Goal: Task Accomplishment & Management: Complete application form

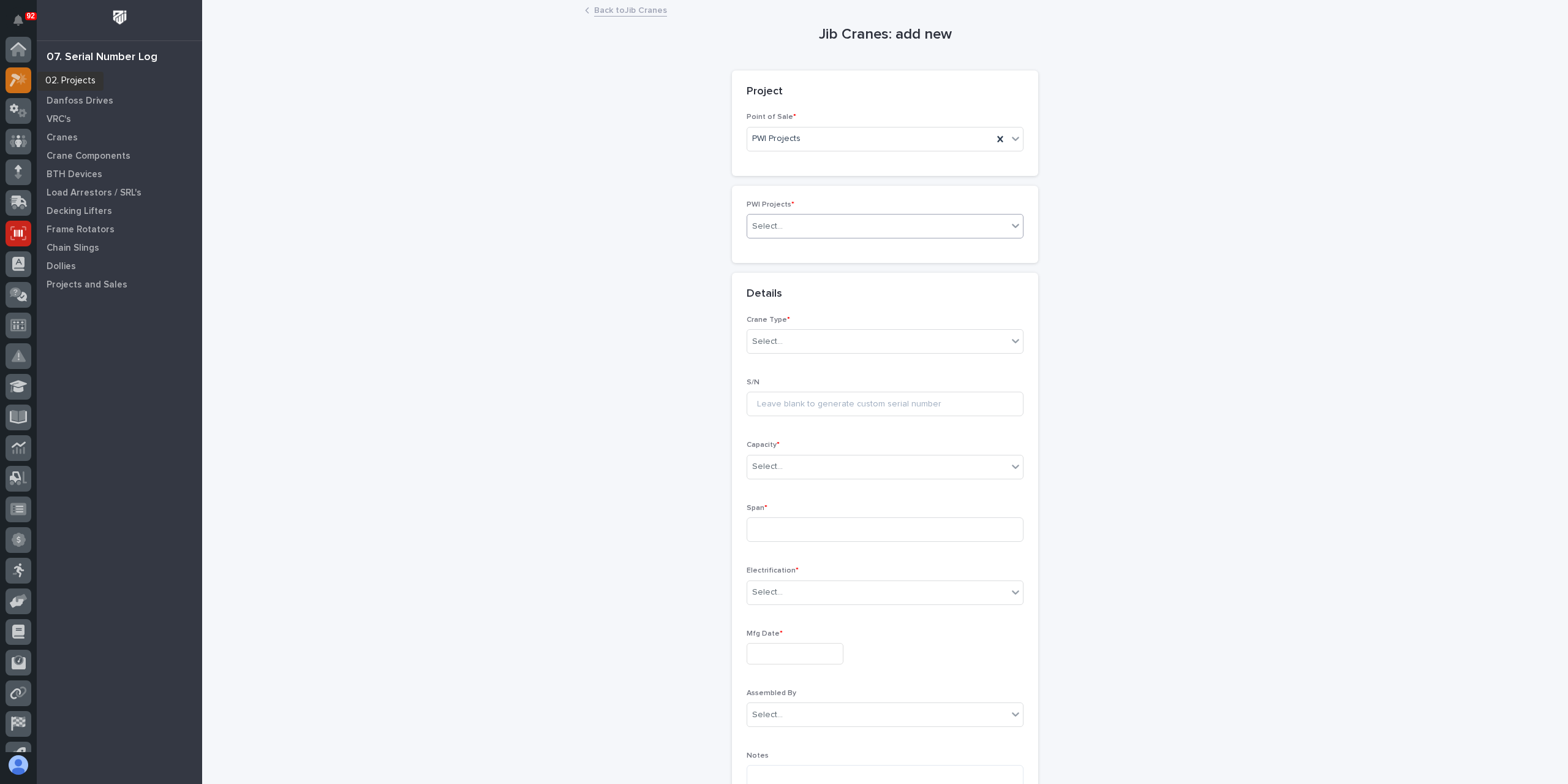
click at [21, 81] on icon at bounding box center [22, 79] width 10 height 12
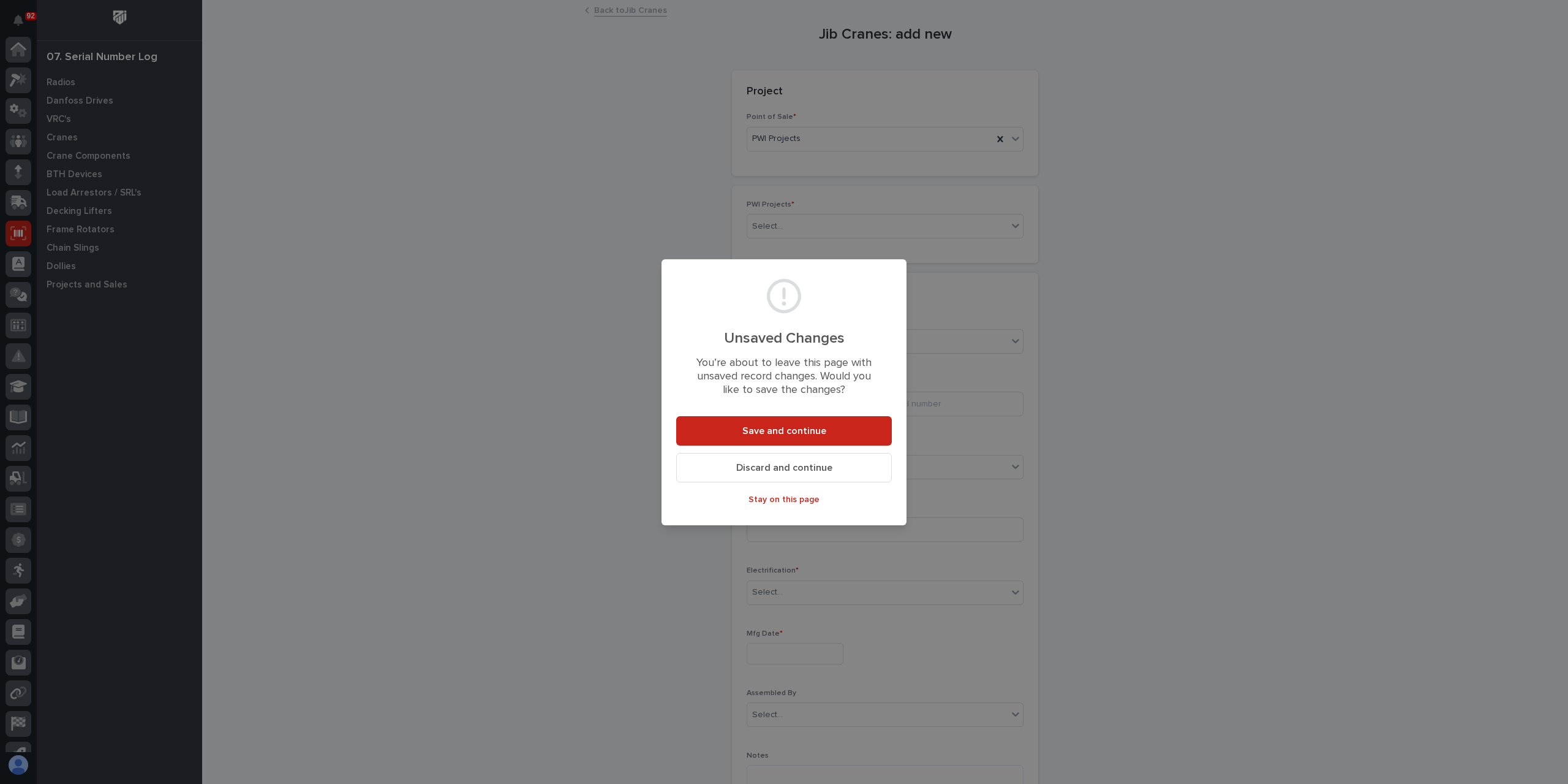
click at [812, 488] on footer "Save and continue Discard and continue Stay on this page" at bounding box center [784, 466] width 216 height 101
click at [780, 466] on span "Discard and continue" at bounding box center [784, 468] width 96 height 13
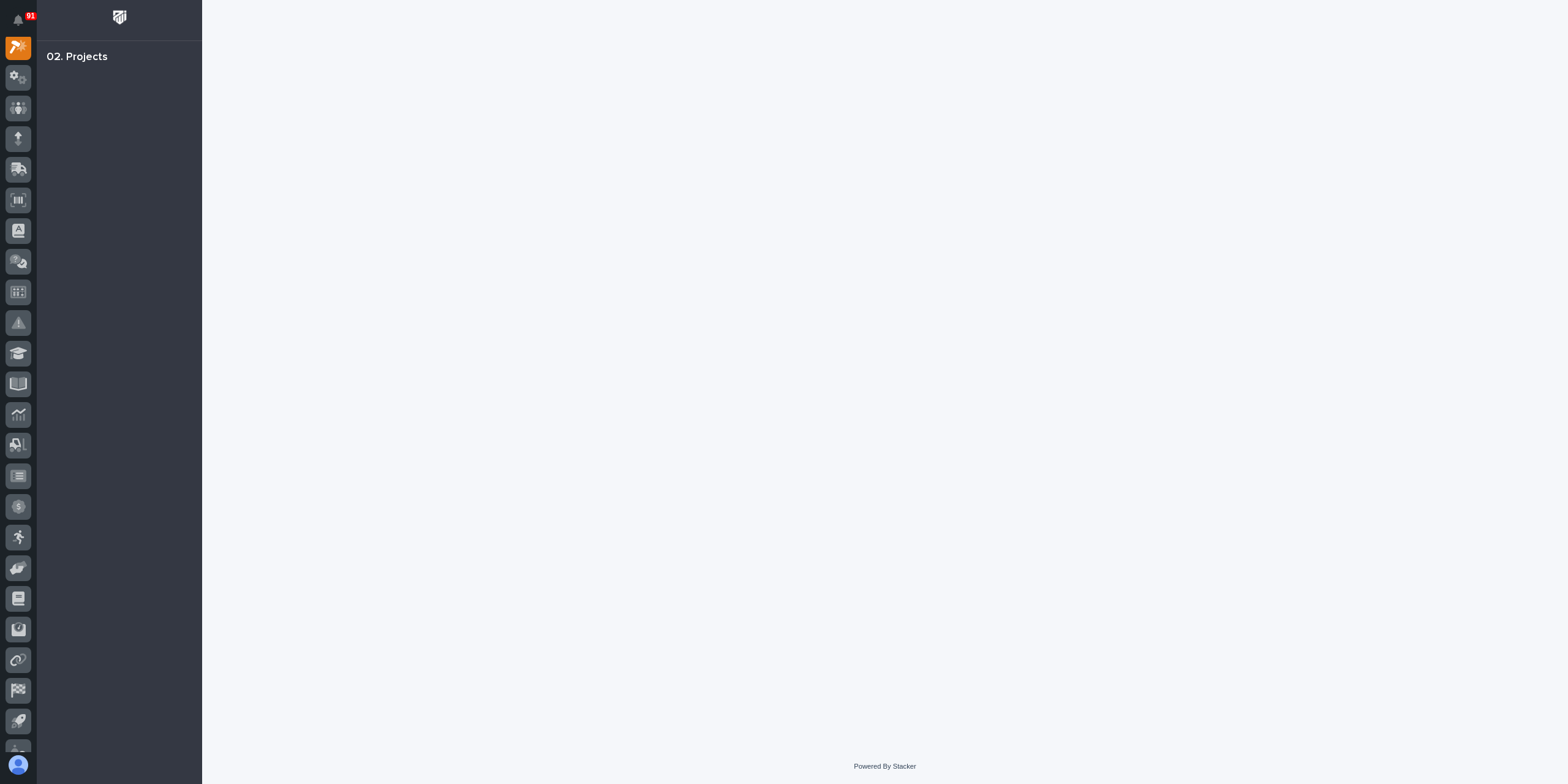
scroll to position [31, 0]
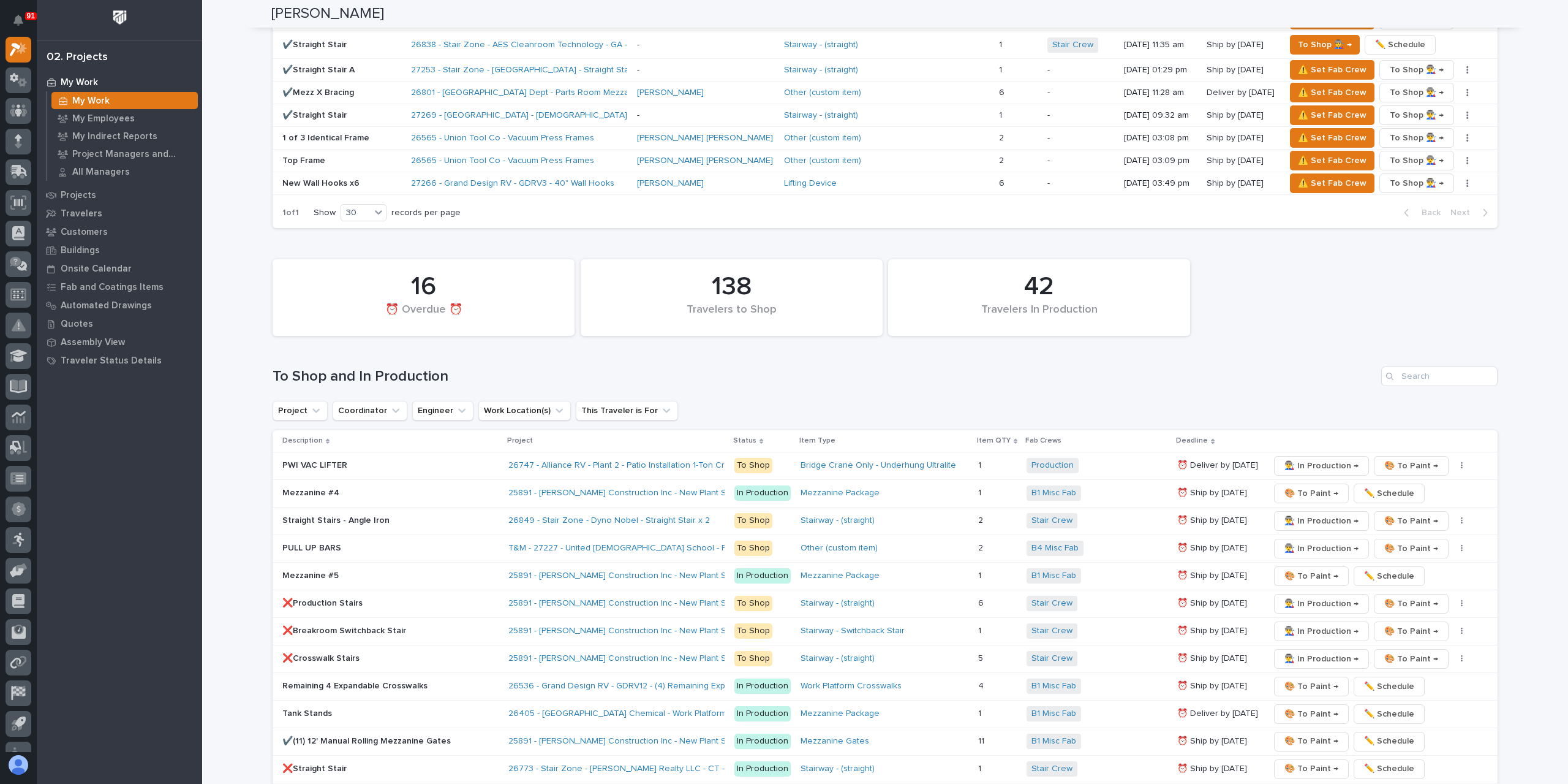
scroll to position [1716, 0]
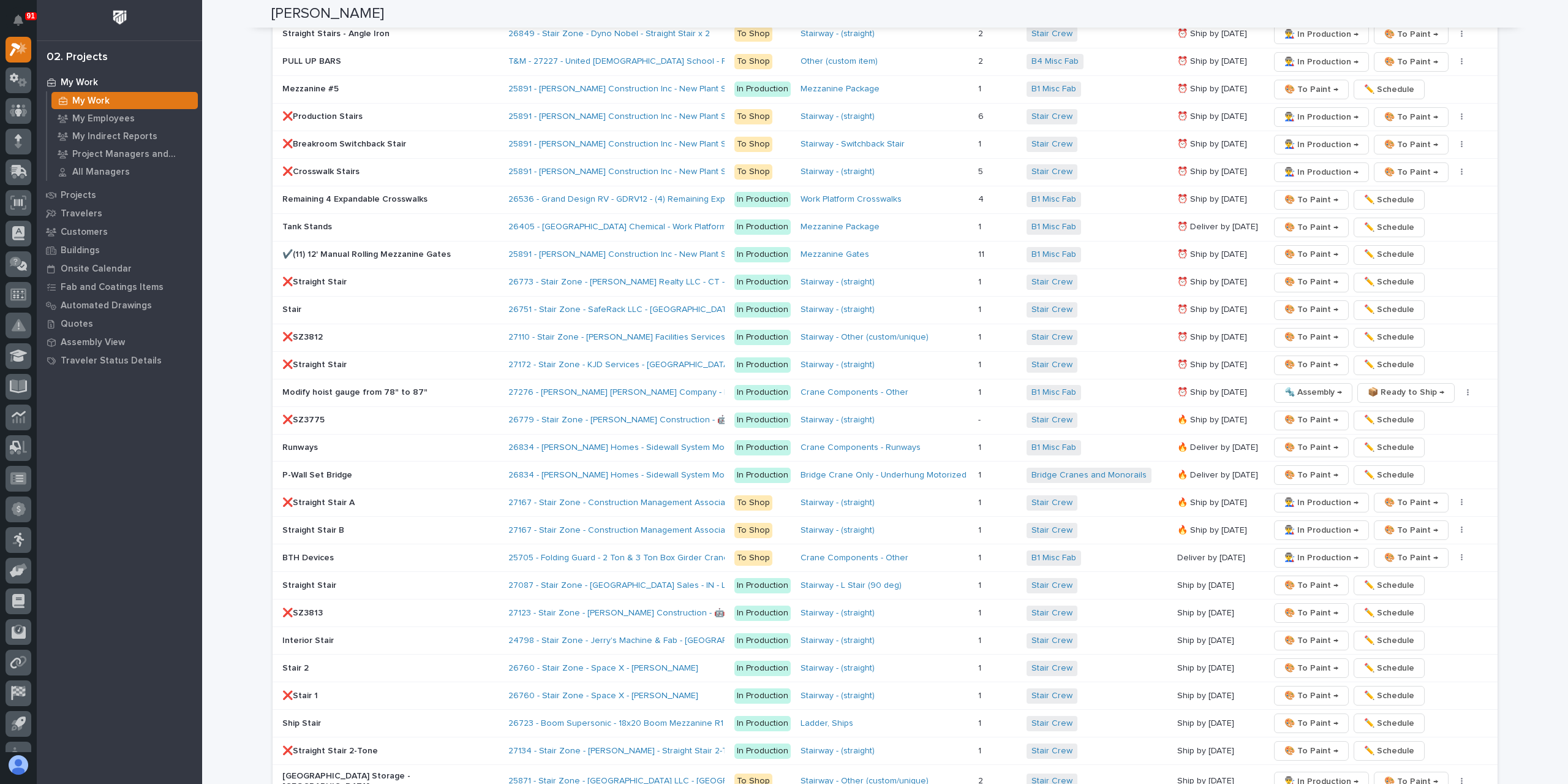
scroll to position [2022, 0]
click at [296, 384] on p "Modify hoist gauge from 78" to 87"" at bounding box center [390, 389] width 214 height 10
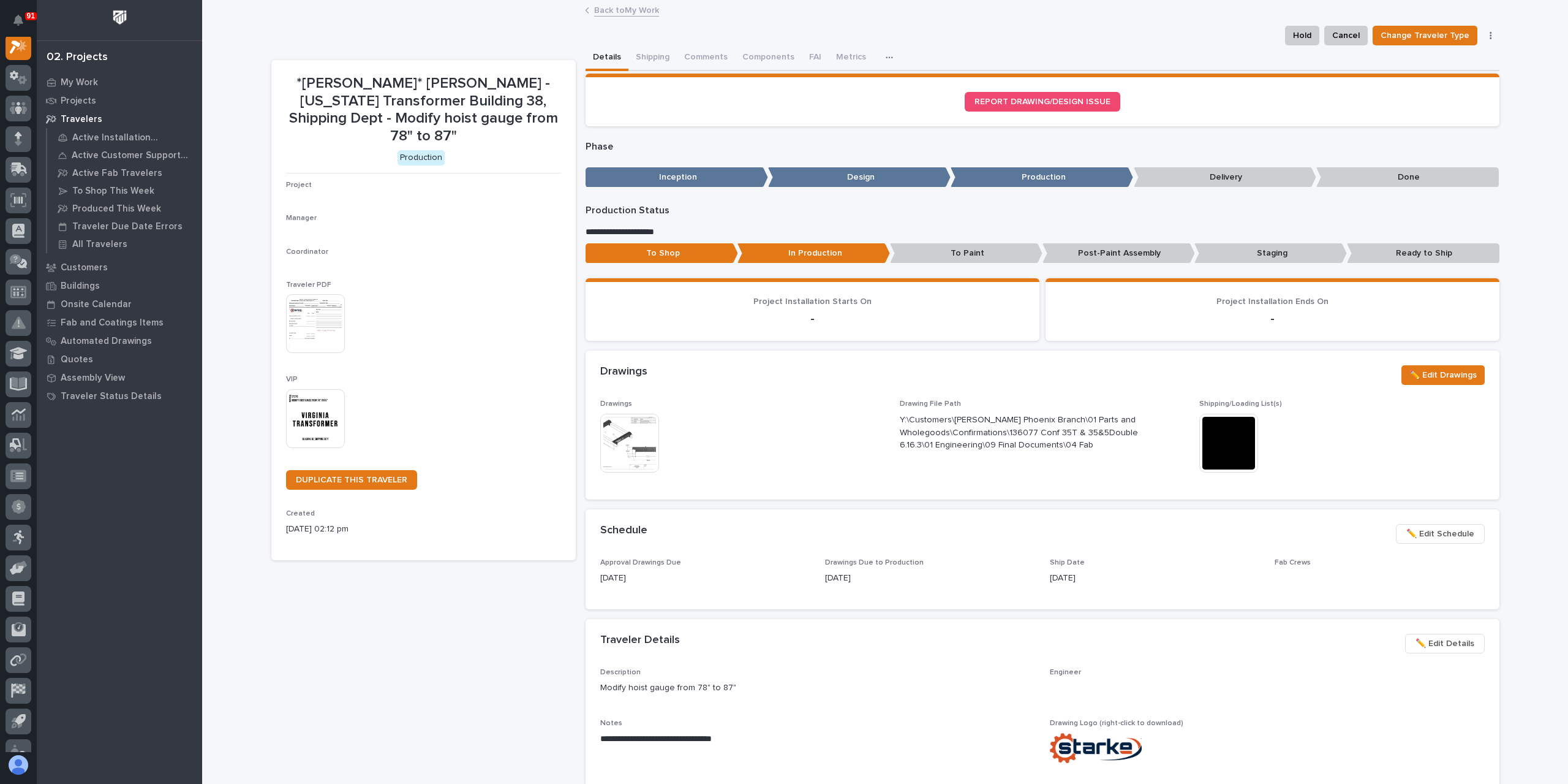
scroll to position [31, 0]
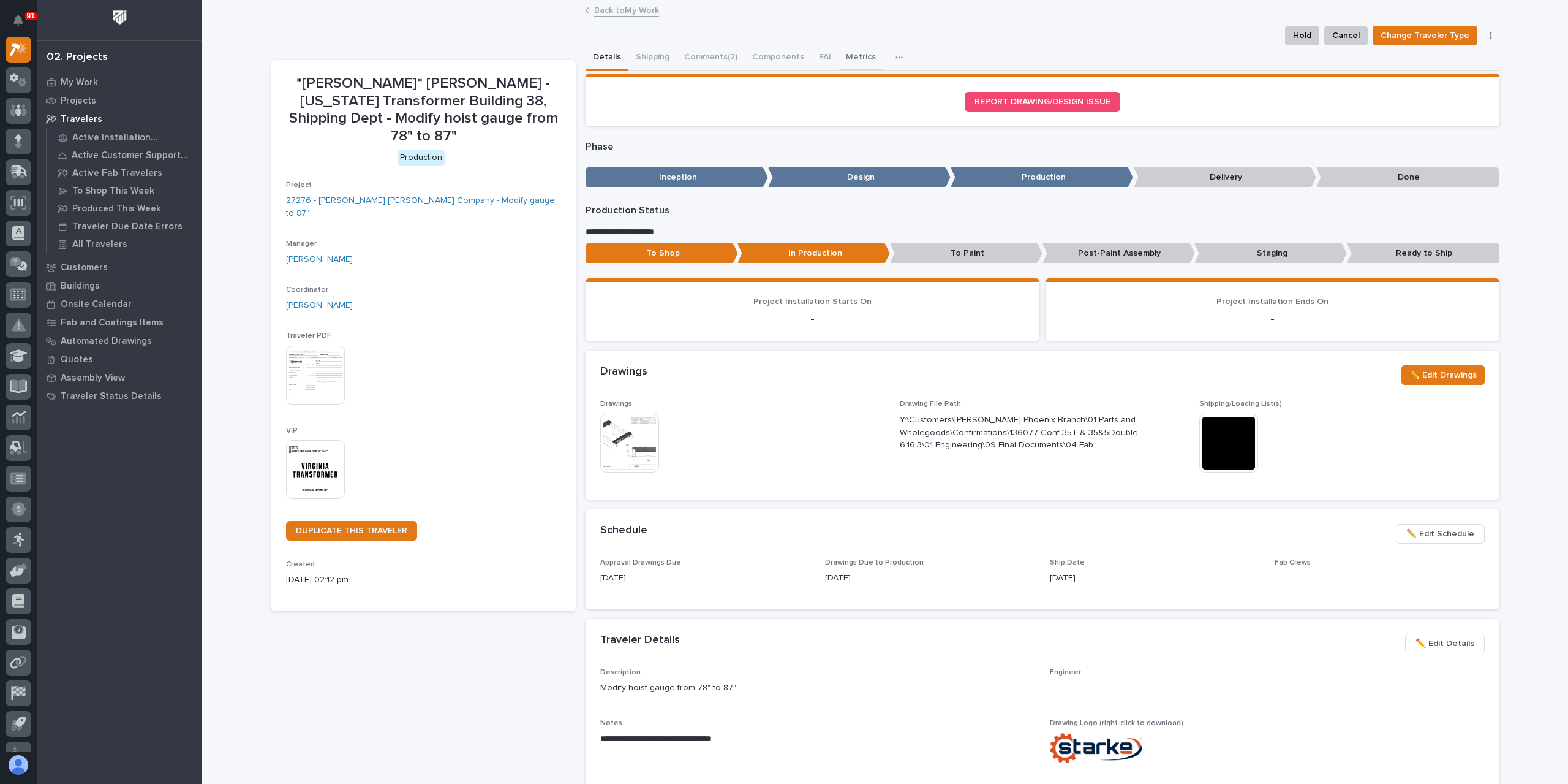
click at [849, 66] on button "Metrics" at bounding box center [861, 58] width 44 height 26
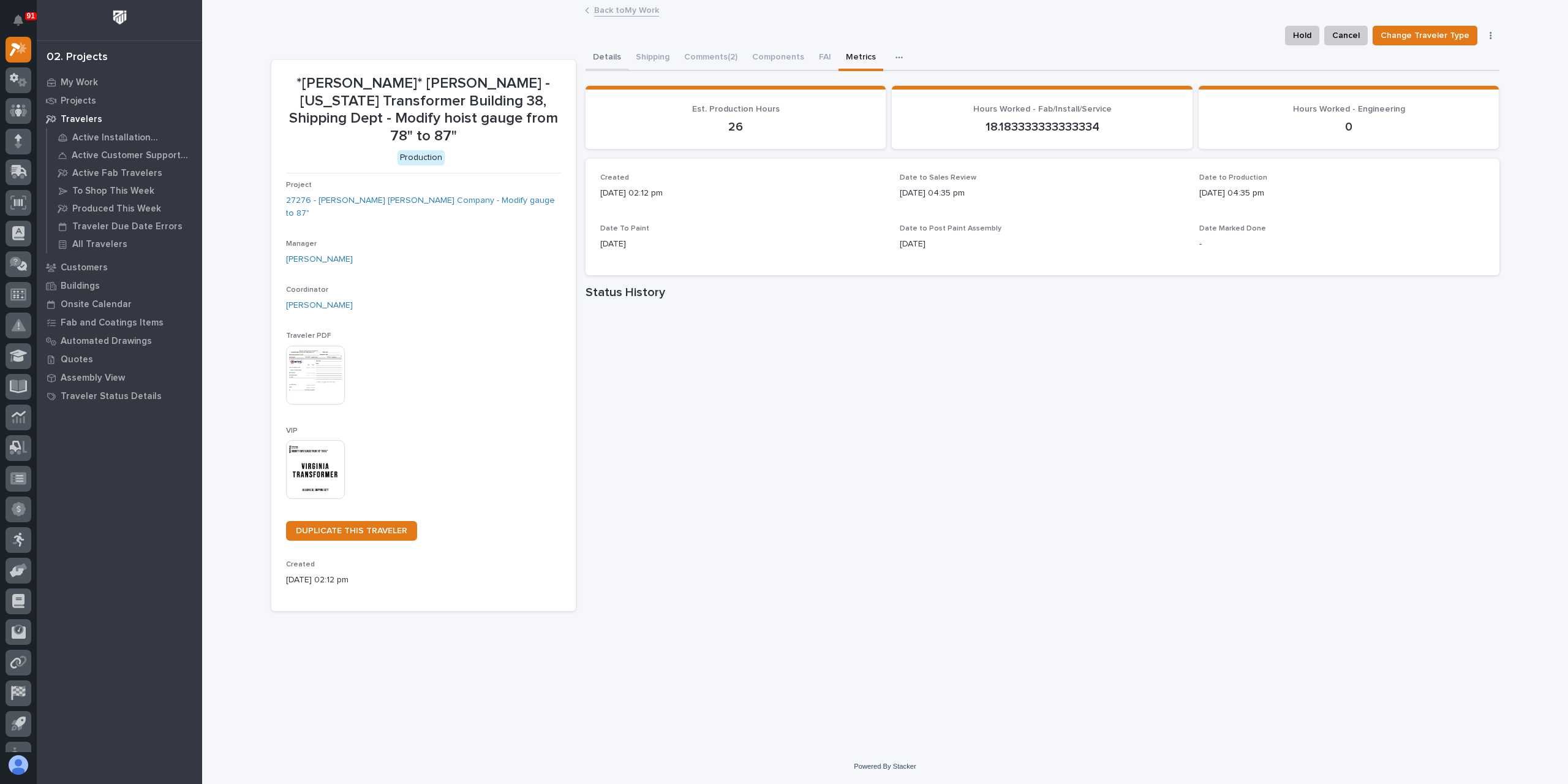
click at [595, 56] on button "Details" at bounding box center [607, 58] width 43 height 26
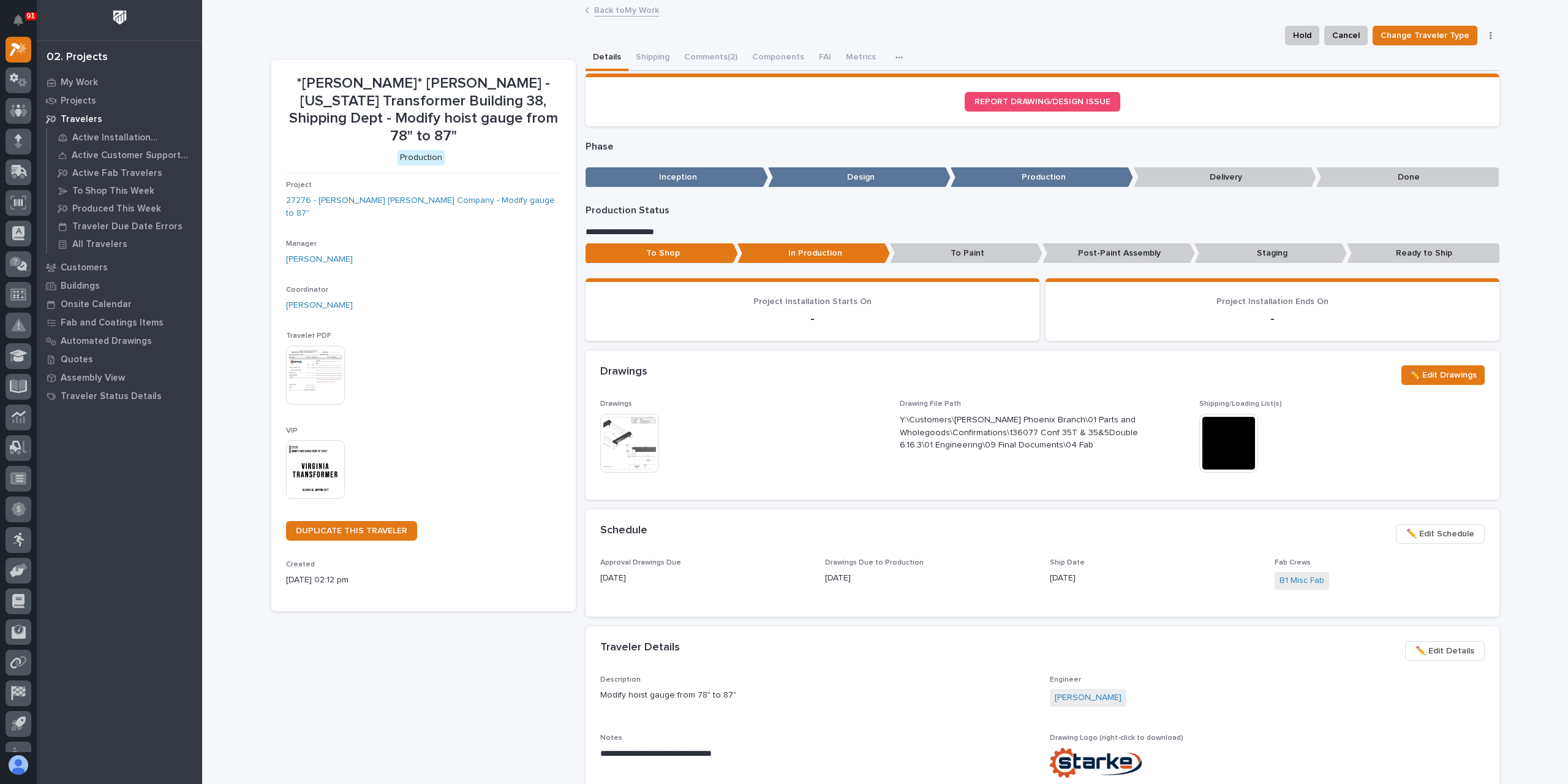
click at [947, 252] on p "To Paint" at bounding box center [966, 253] width 152 height 20
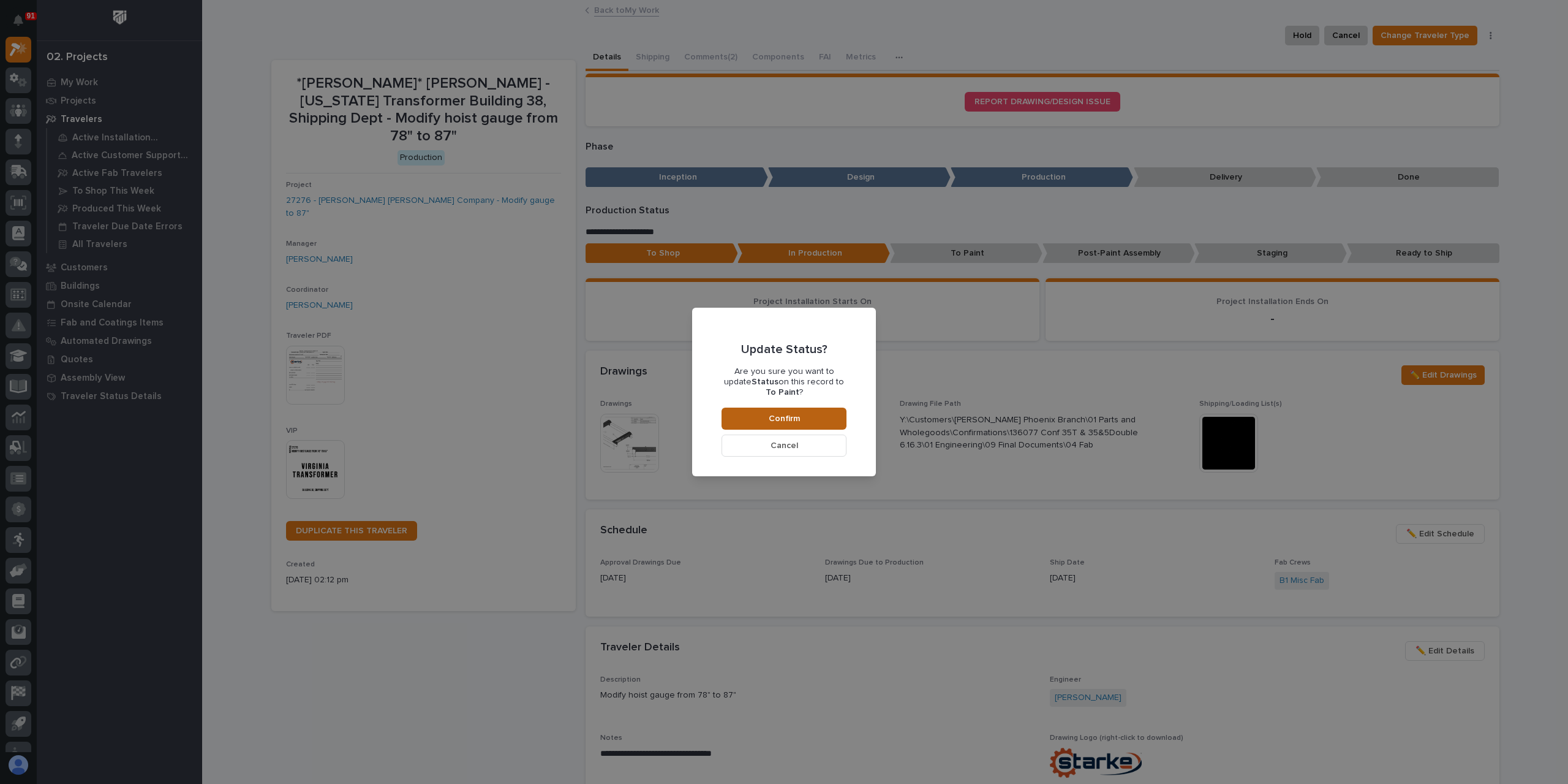
click at [810, 411] on button "Confirm" at bounding box center [784, 418] width 125 height 22
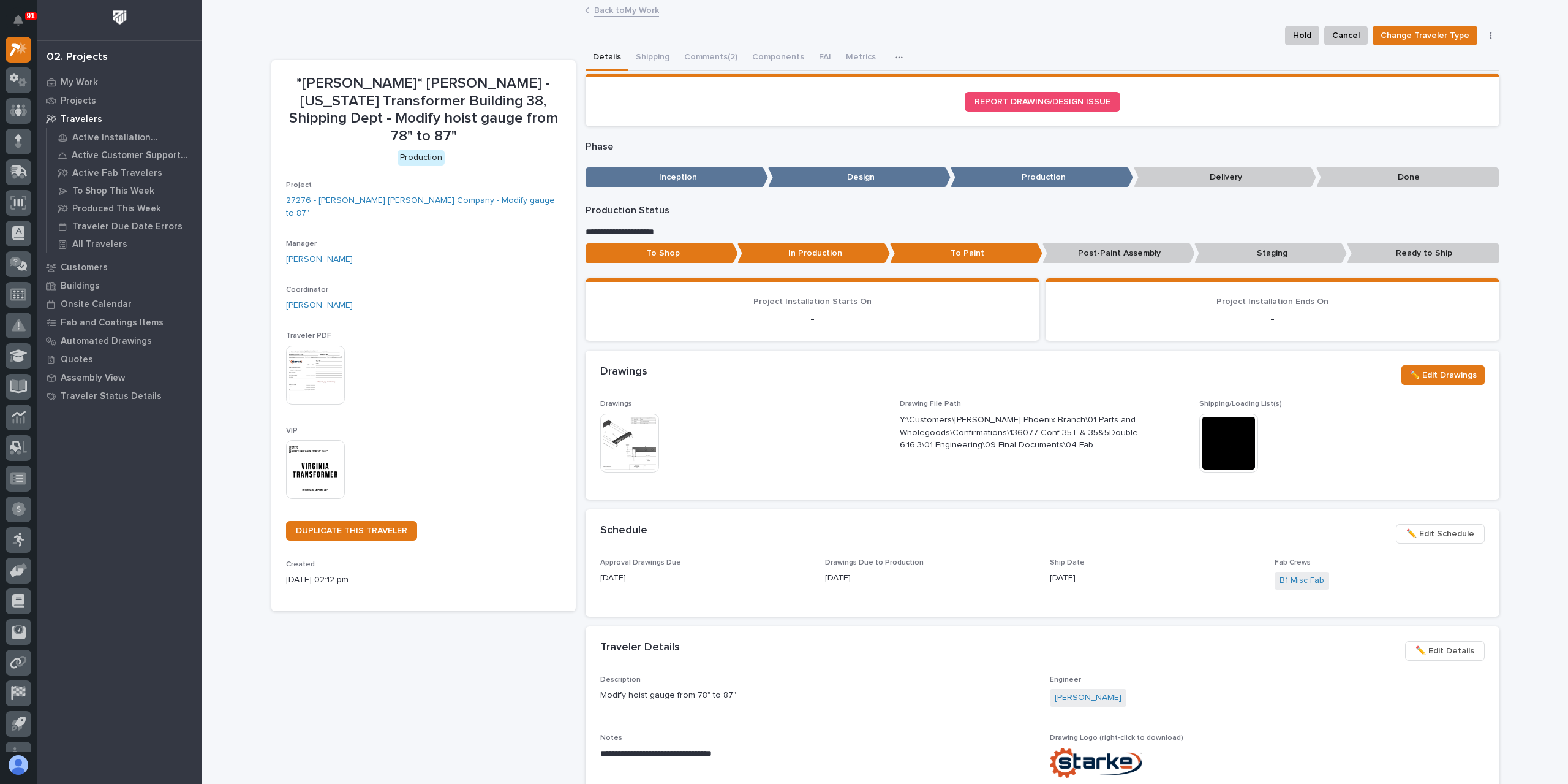
click at [598, 11] on link "Back to My Work" at bounding box center [626, 10] width 65 height 14
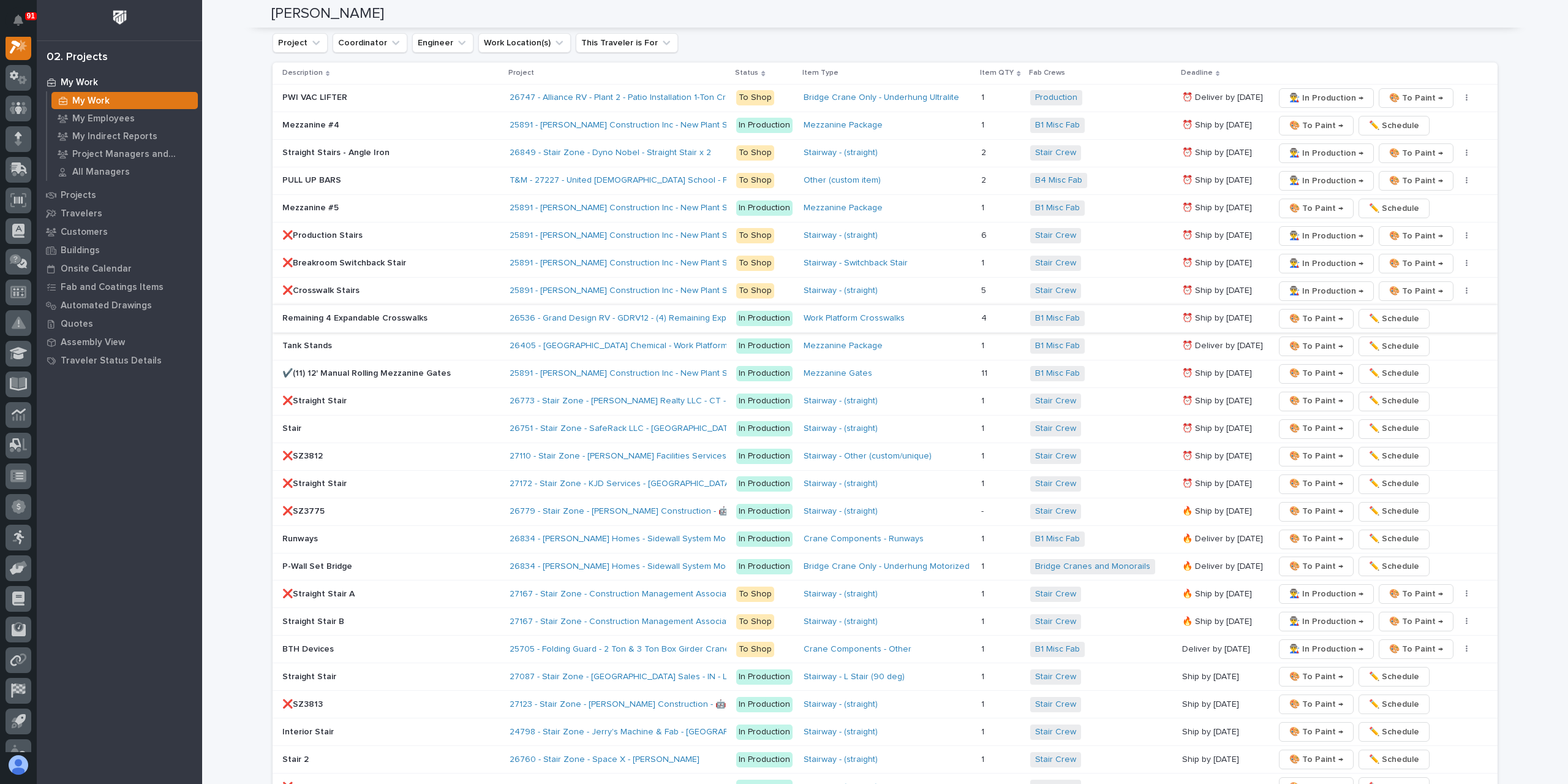
scroll to position [1287, 0]
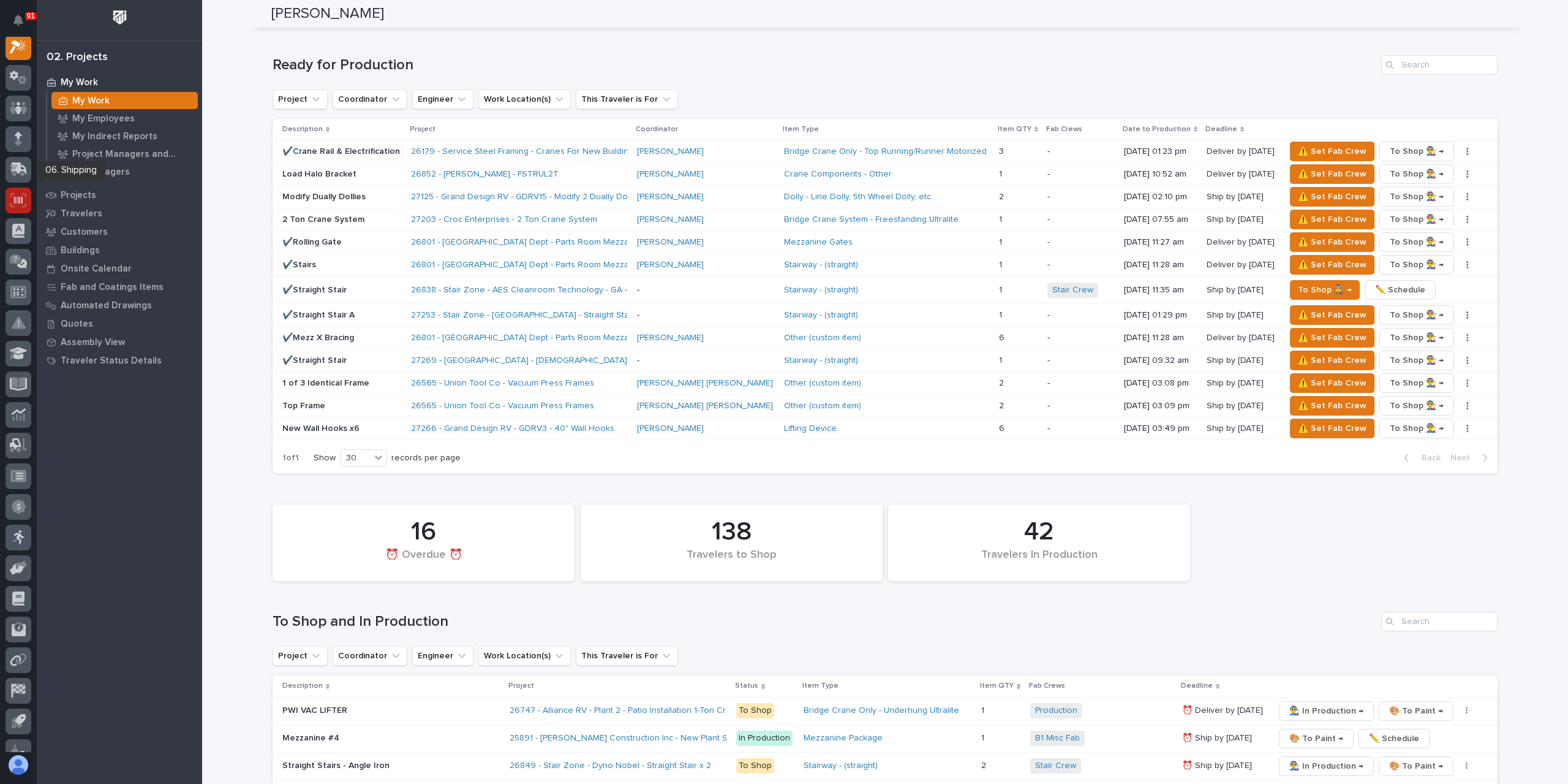
click at [28, 201] on div at bounding box center [18, 200] width 25 height 26
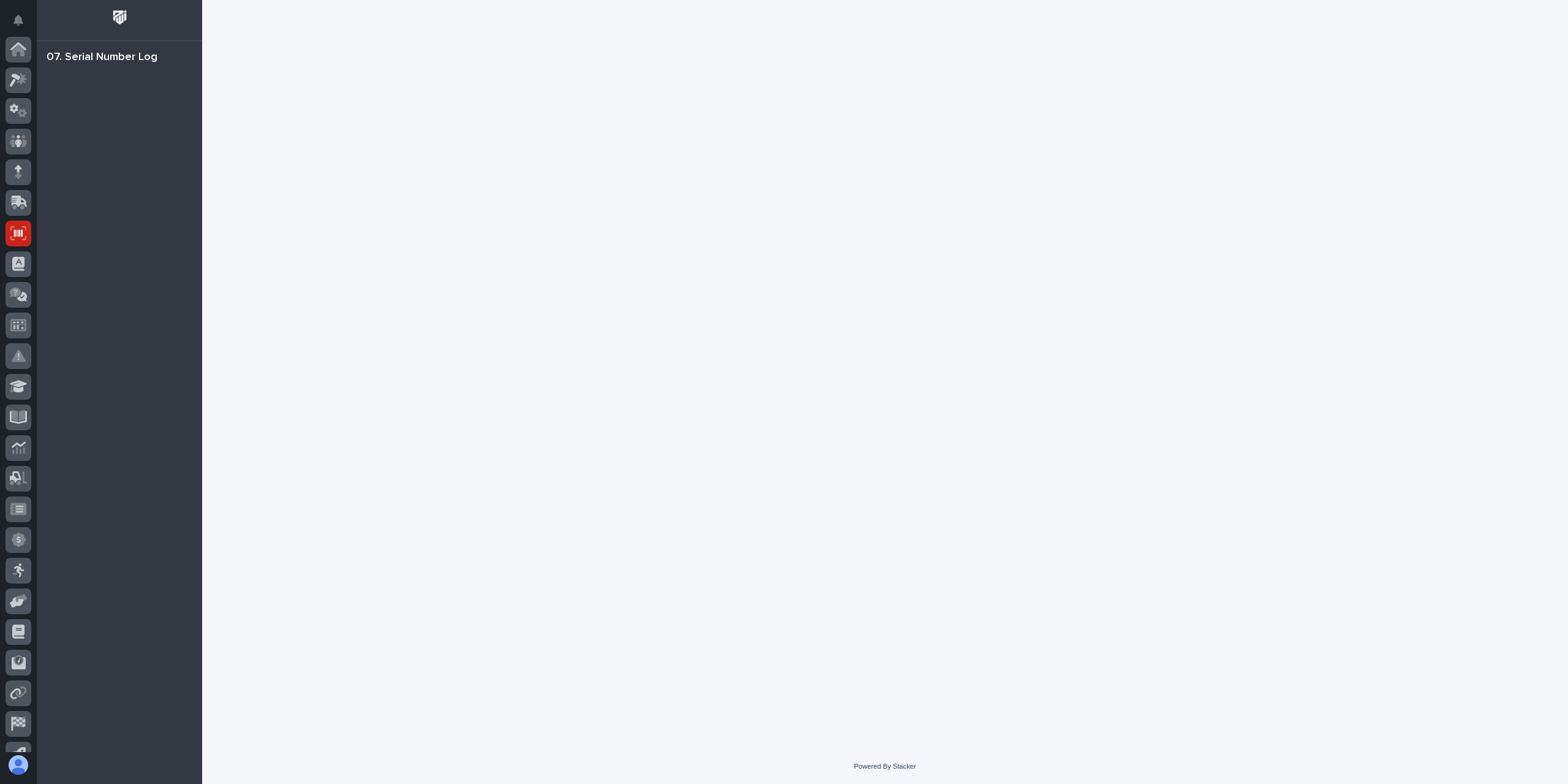
scroll to position [81, 0]
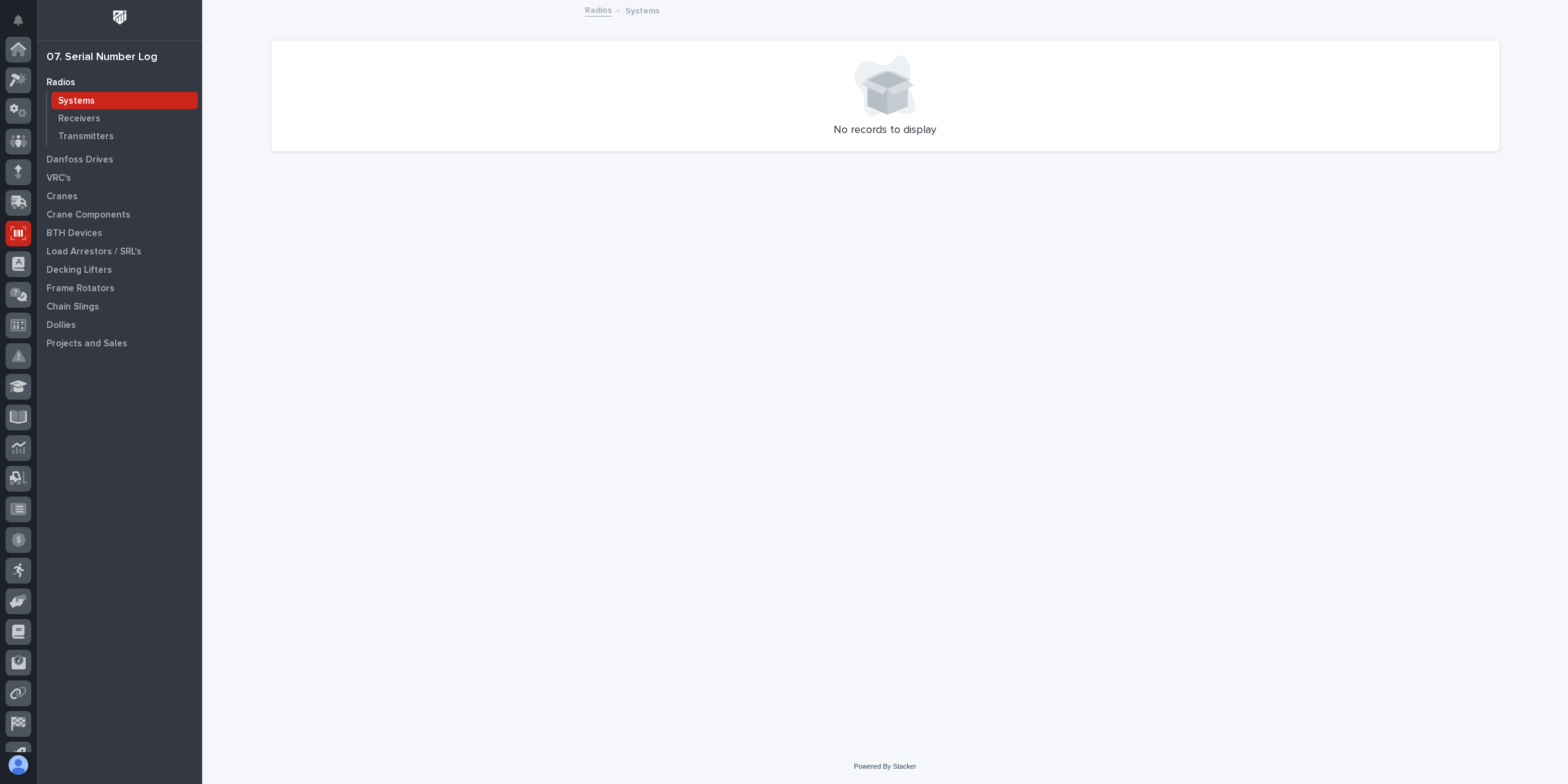
scroll to position [81, 0]
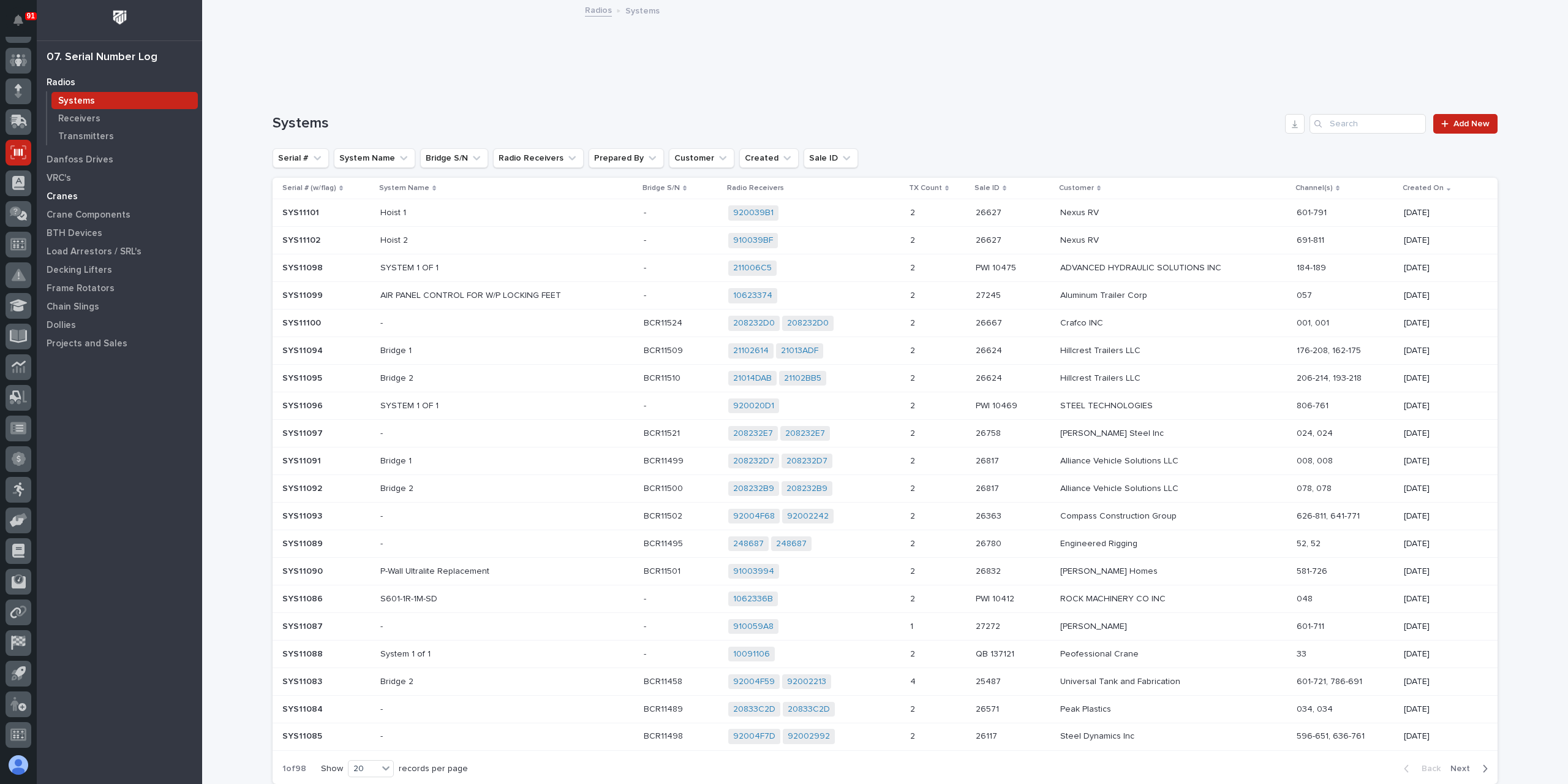
click at [55, 191] on p "Cranes" at bounding box center [62, 196] width 31 height 11
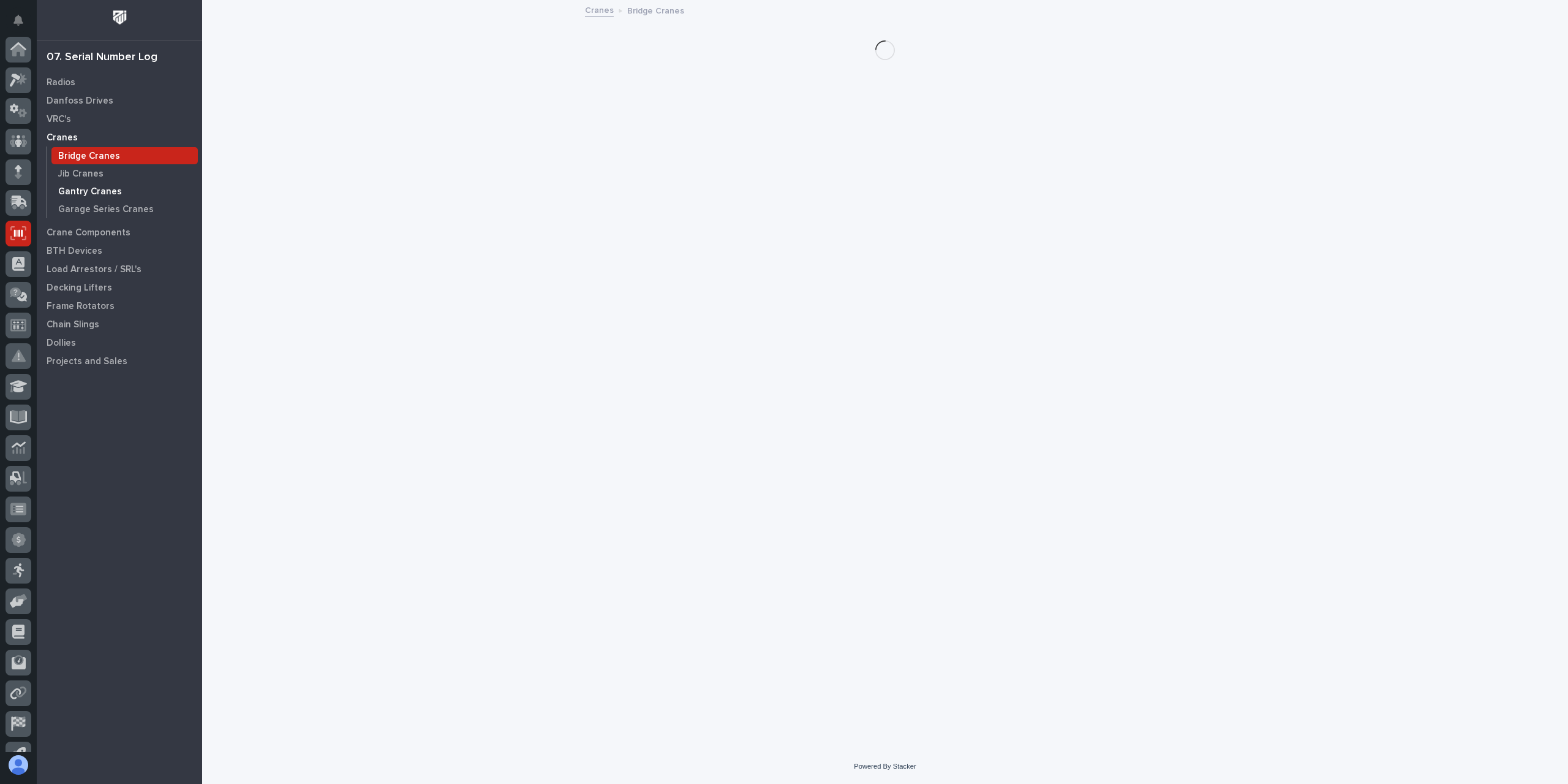
scroll to position [81, 0]
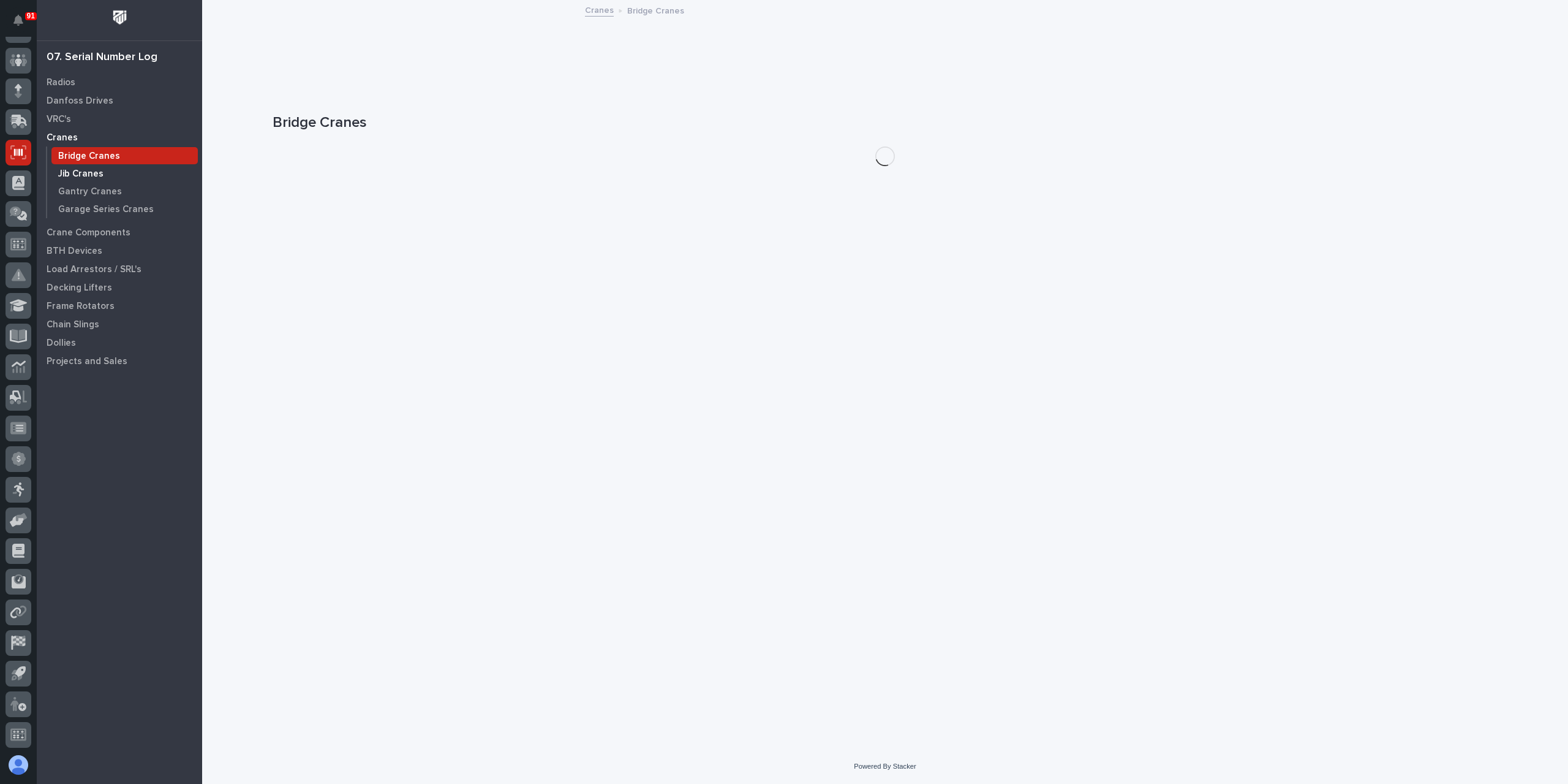
click at [101, 175] on p "Jib Cranes" at bounding box center [80, 174] width 45 height 11
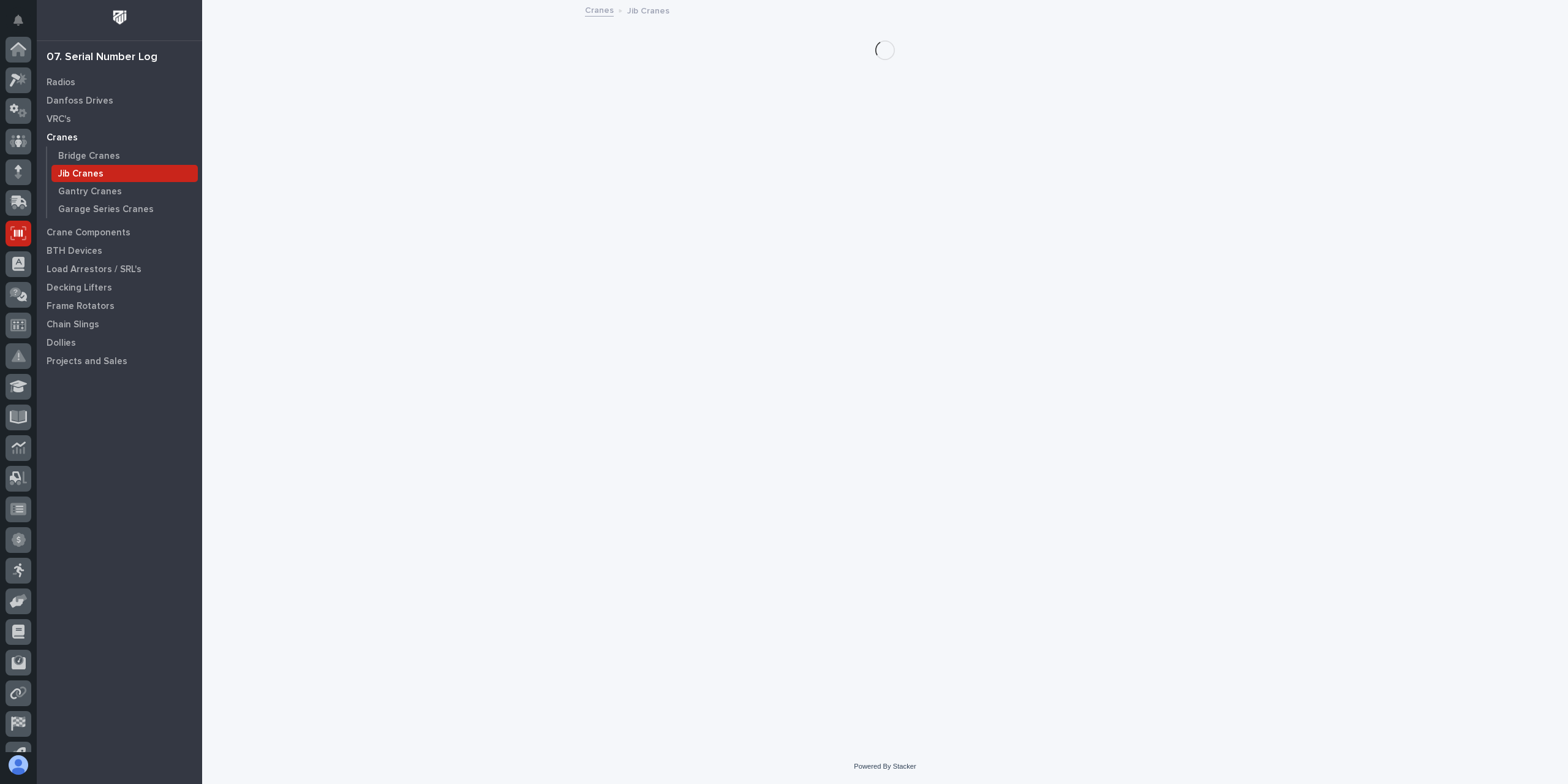
scroll to position [81, 0]
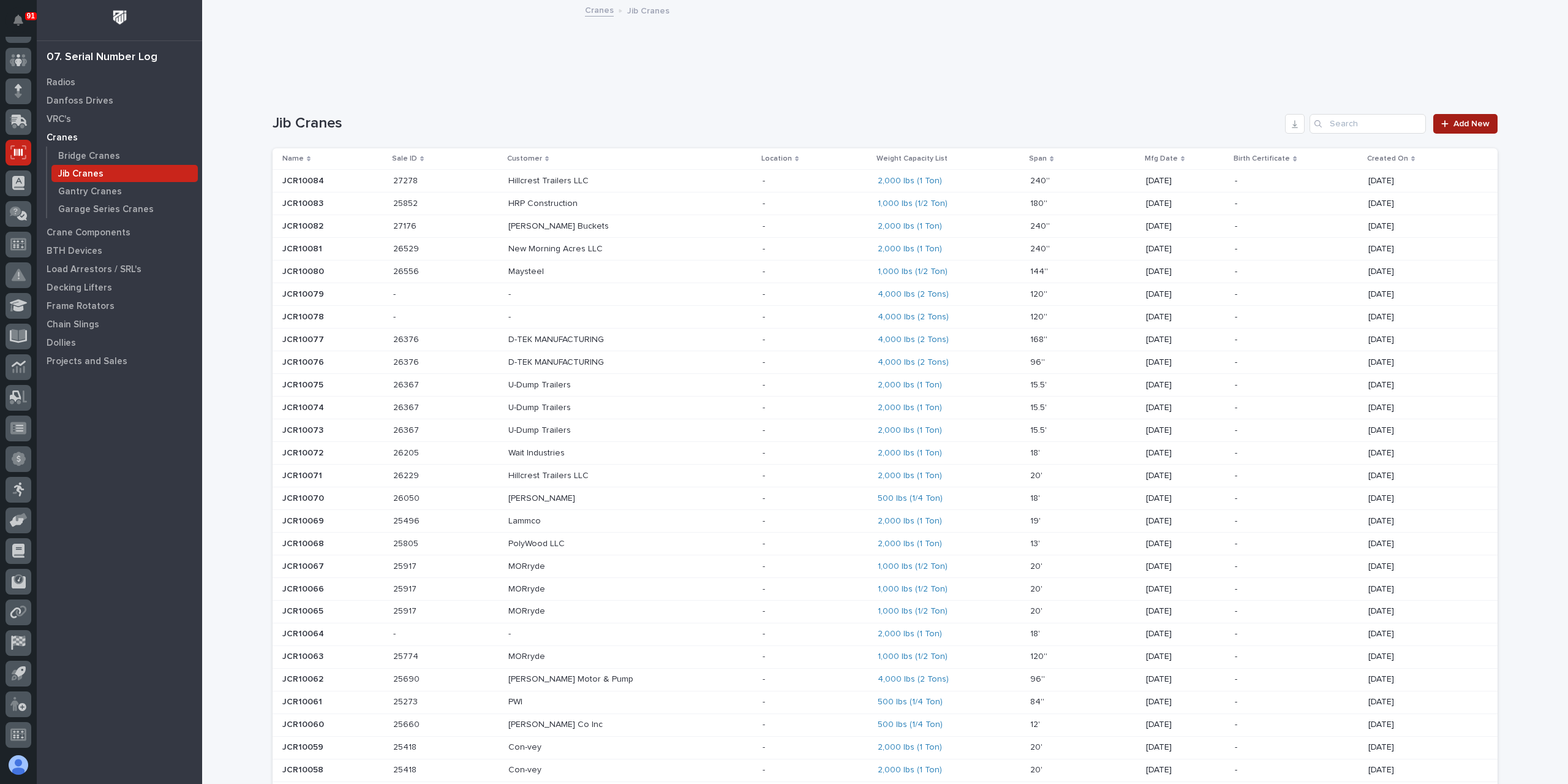
click at [1465, 124] on span "Add New" at bounding box center [1471, 124] width 36 height 9
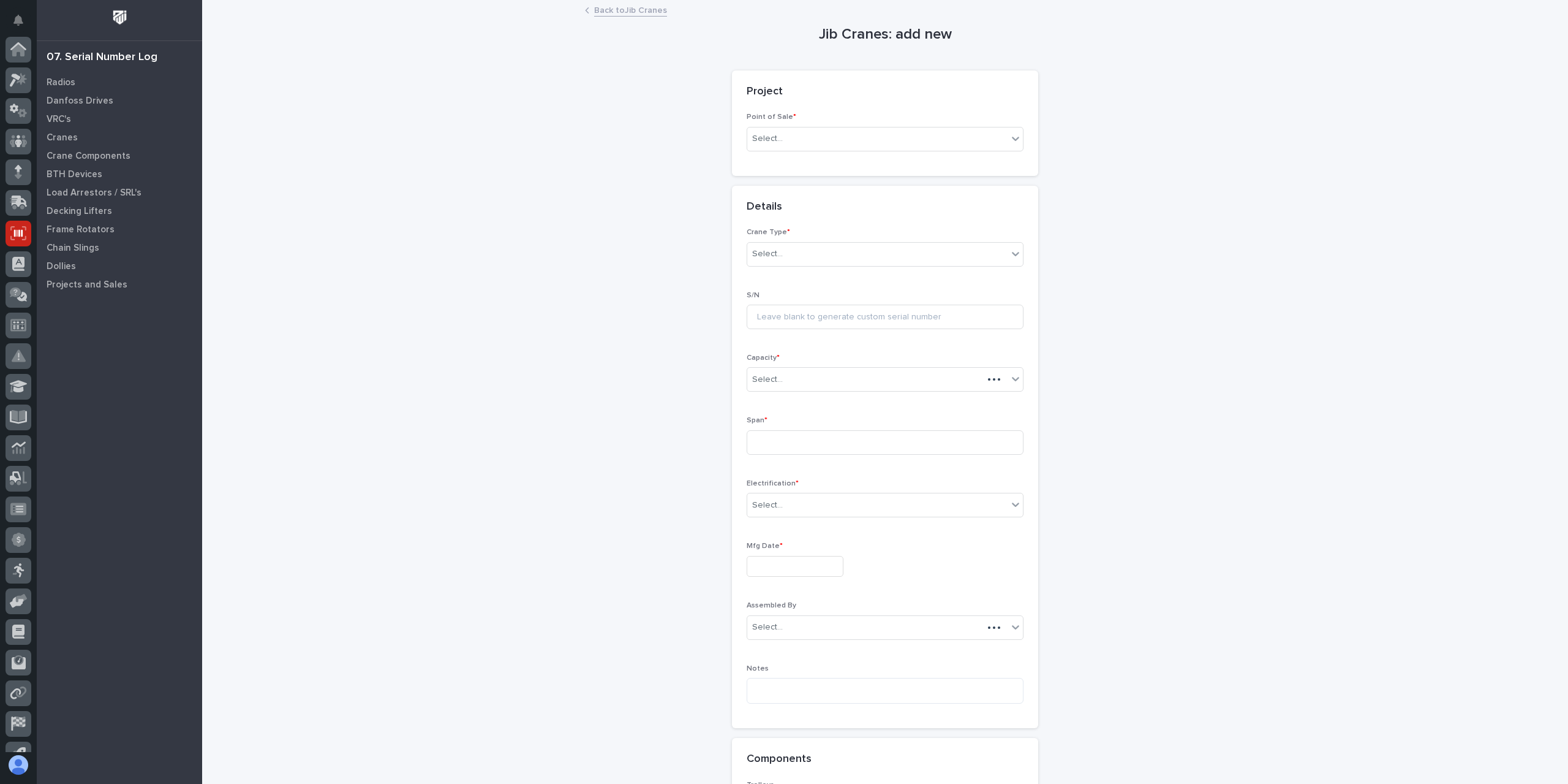
scroll to position [81, 0]
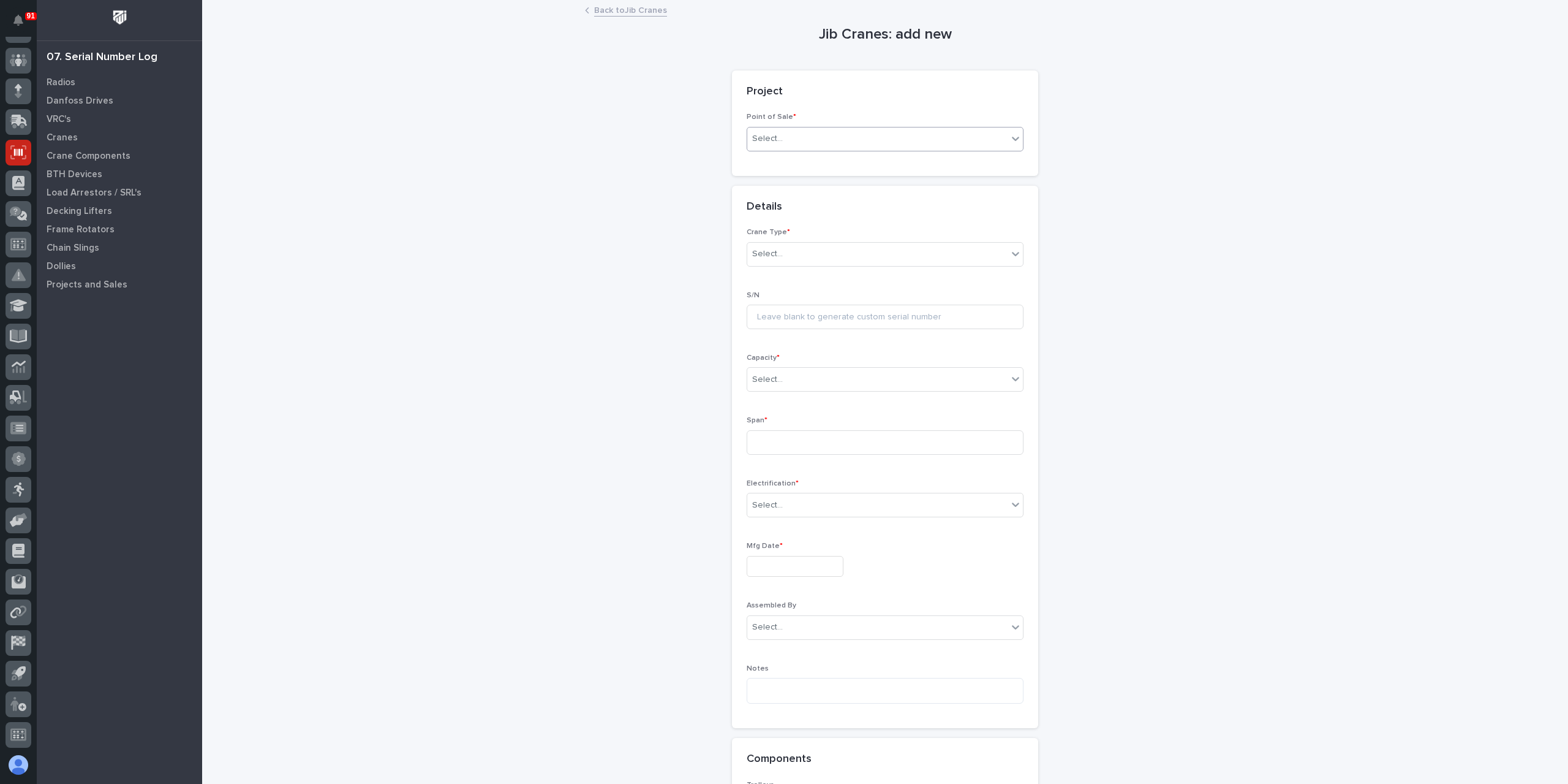
click at [801, 129] on div "Select..." at bounding box center [877, 139] width 260 height 20
click at [778, 157] on div "PWI Projects" at bounding box center [880, 162] width 276 height 22
click at [781, 217] on div "Select..." at bounding box center [877, 226] width 260 height 20
type input "*****"
click at [780, 347] on div "Select..." at bounding box center [877, 341] width 260 height 20
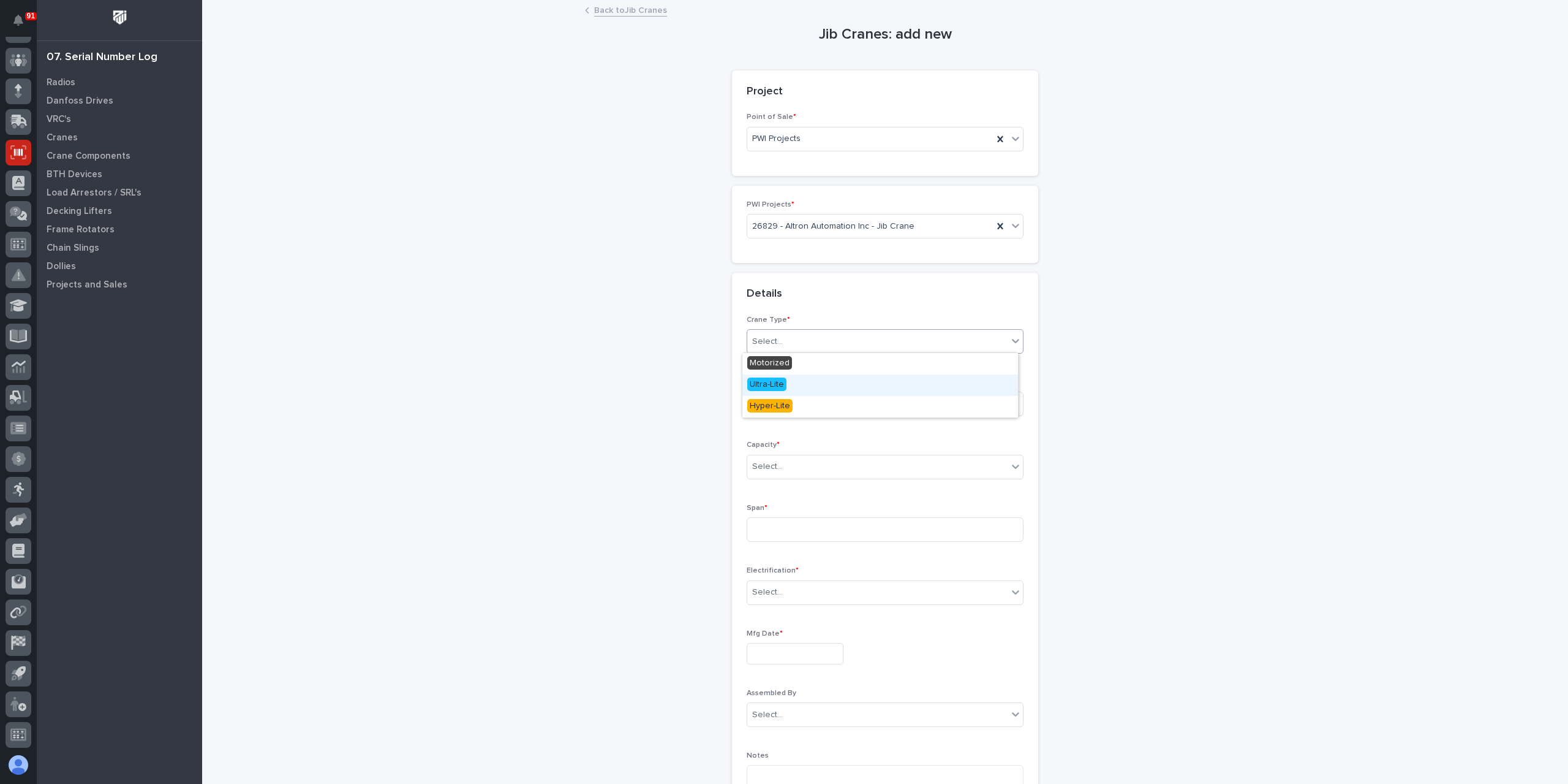
click at [774, 384] on span "Ultra-Lite" at bounding box center [767, 384] width 39 height 14
click at [776, 472] on div "Select..." at bounding box center [877, 466] width 260 height 20
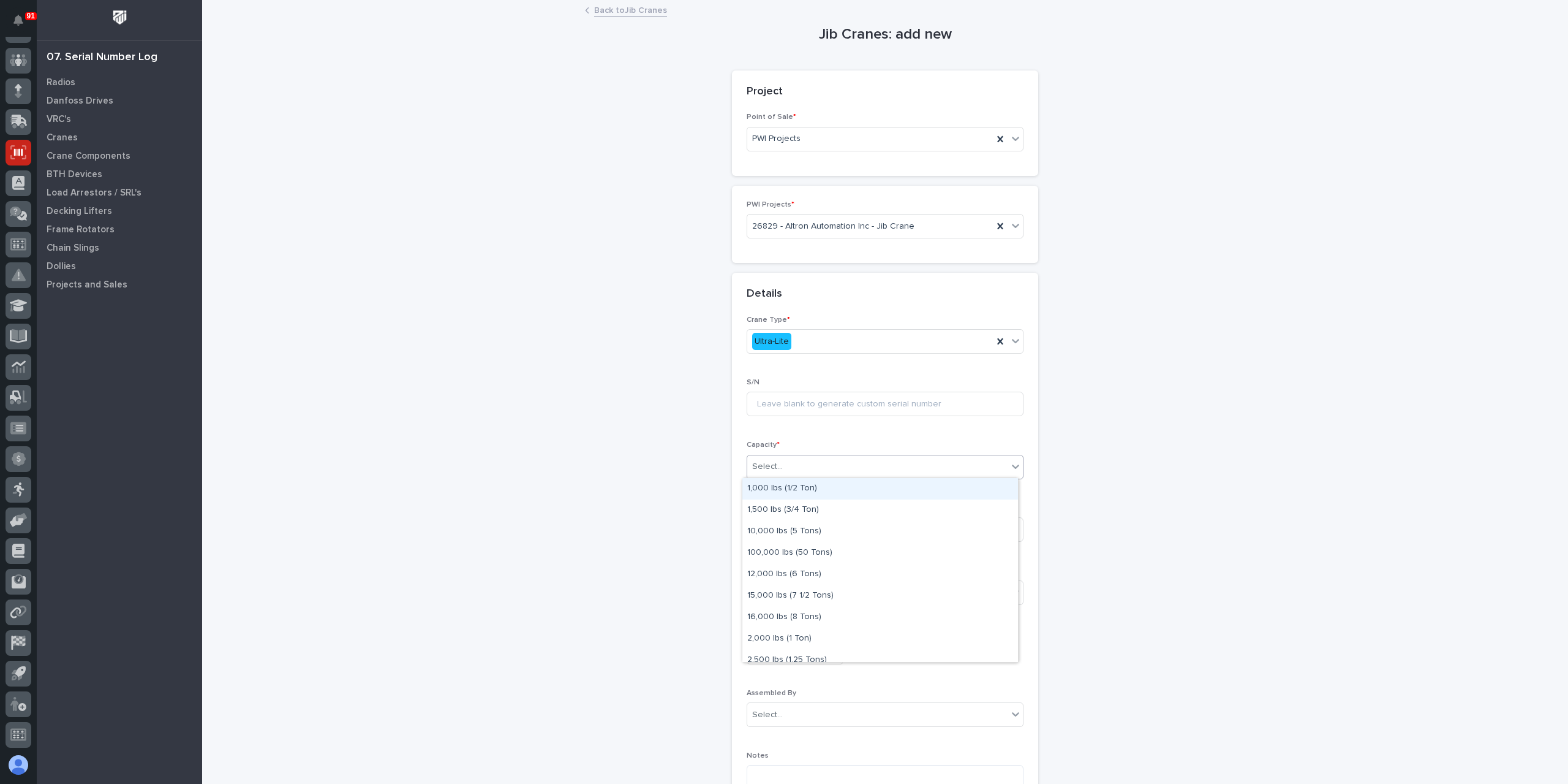
click at [810, 490] on div "1,000 lbs (1/2 Ton)" at bounding box center [880, 488] width 276 height 22
click at [798, 528] on input at bounding box center [885, 529] width 277 height 24
type input "192''"
click at [803, 574] on div "Electrification * Select..." at bounding box center [885, 590] width 277 height 48
click at [799, 582] on div "Select..." at bounding box center [877, 592] width 260 height 20
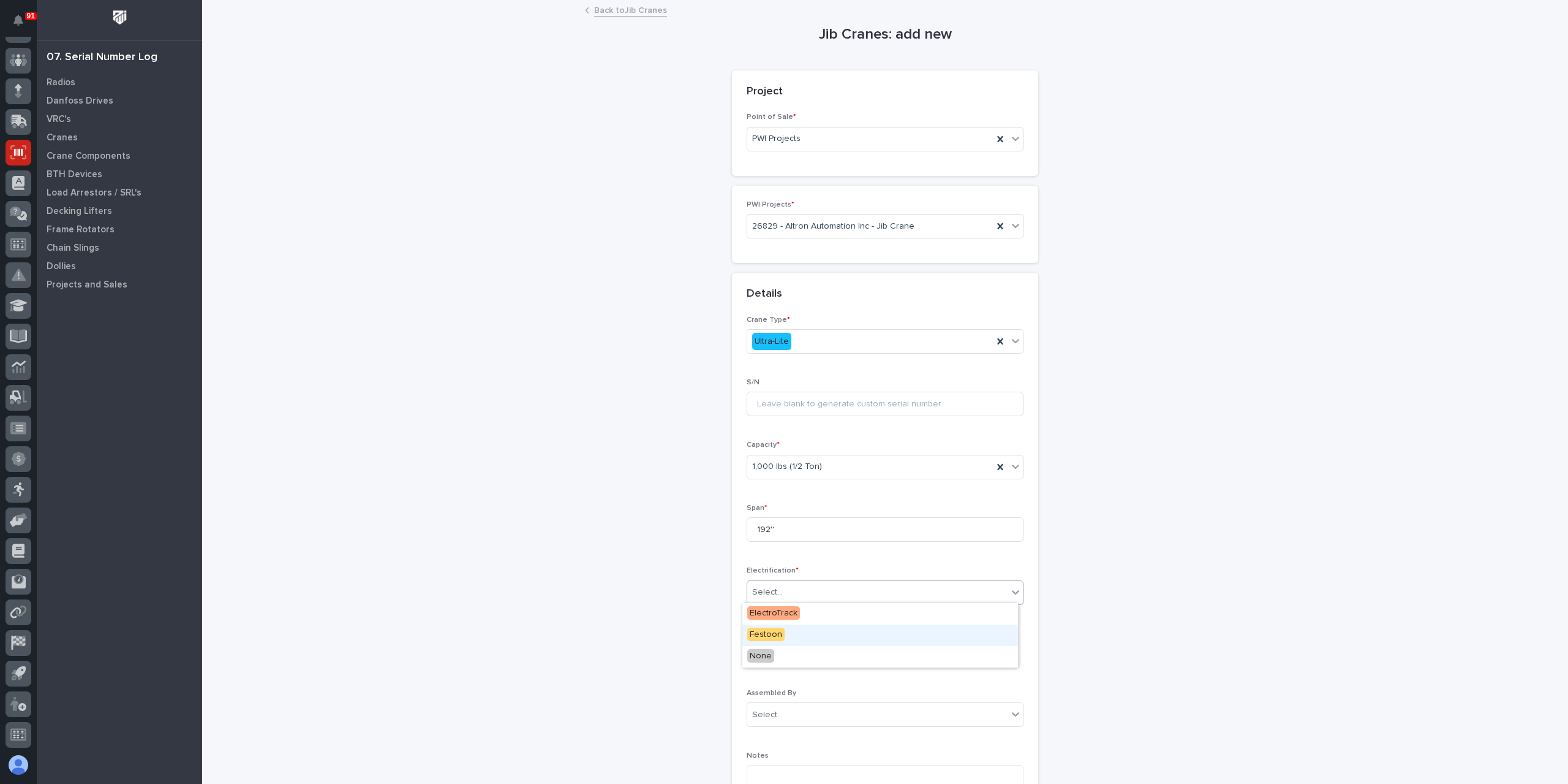
click at [769, 638] on span "Festoon" at bounding box center [765, 634] width 37 height 14
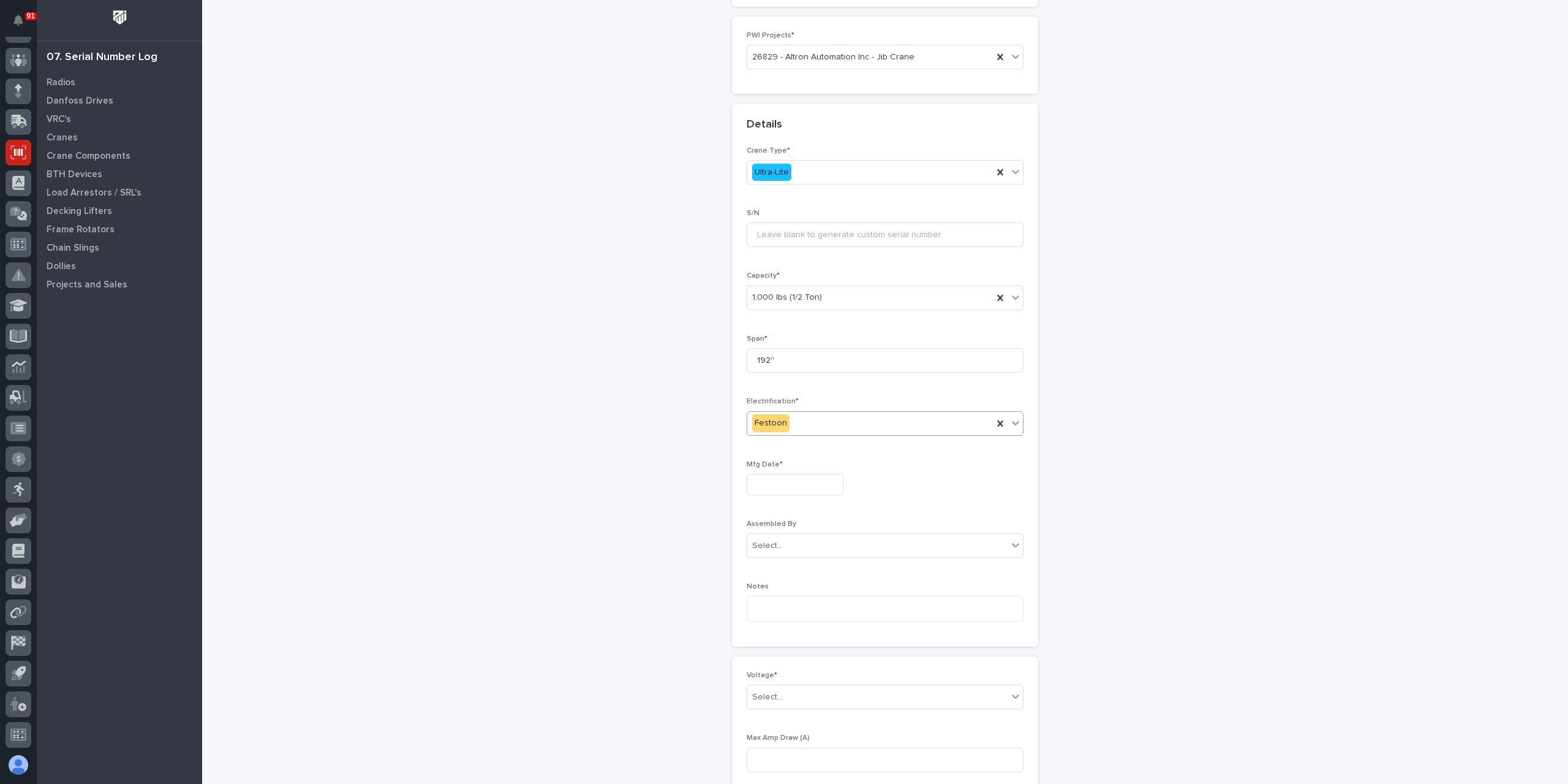
scroll to position [176, 0]
click at [789, 481] on input "text" at bounding box center [795, 477] width 97 height 22
click at [751, 375] on div "13" at bounding box center [746, 374] width 16 height 16
type input "**********"
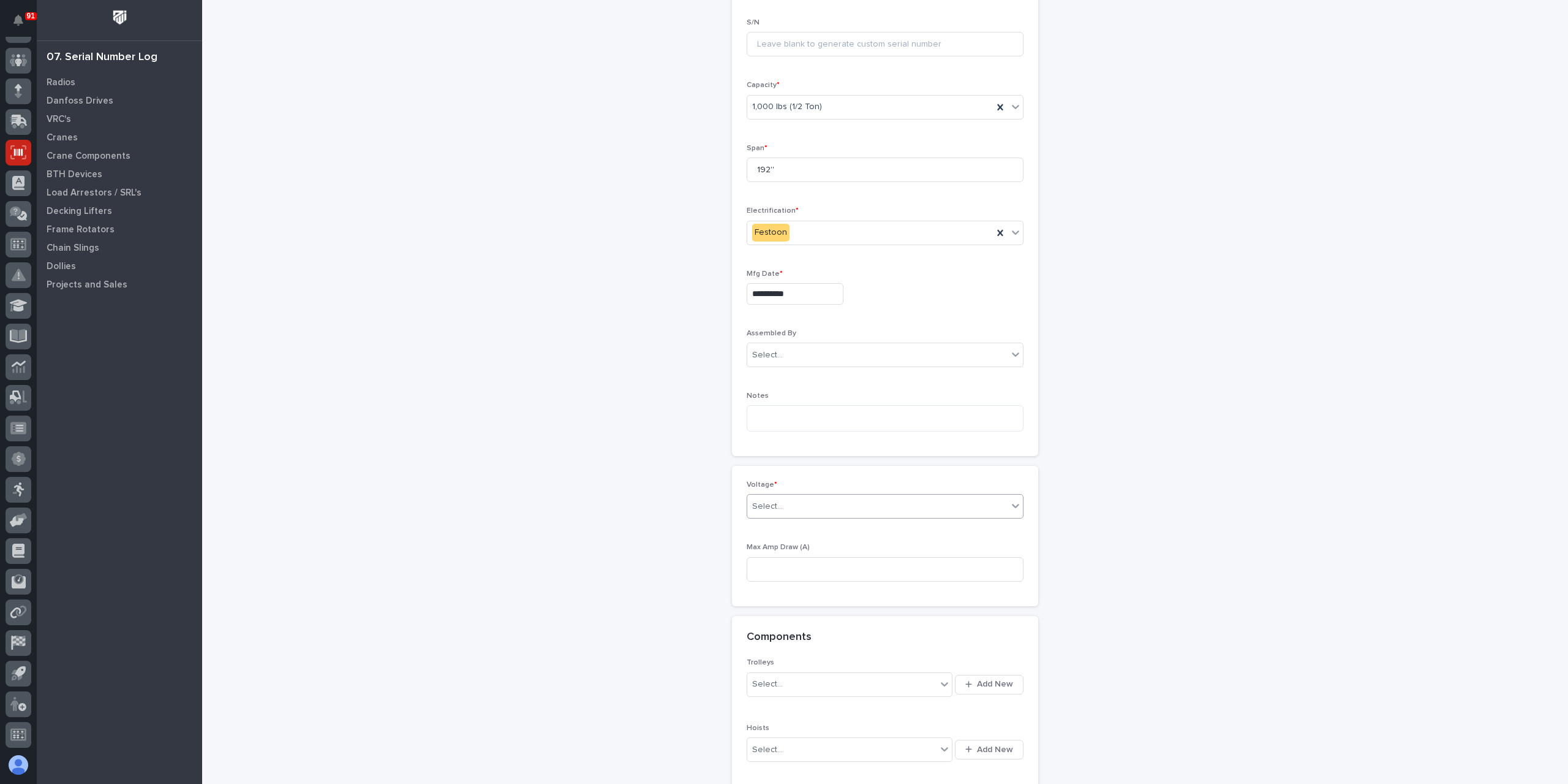
click at [759, 500] on div "Select..." at bounding box center [767, 507] width 31 height 13
click at [783, 547] on div "208-240v Single Phase" at bounding box center [880, 547] width 276 height 22
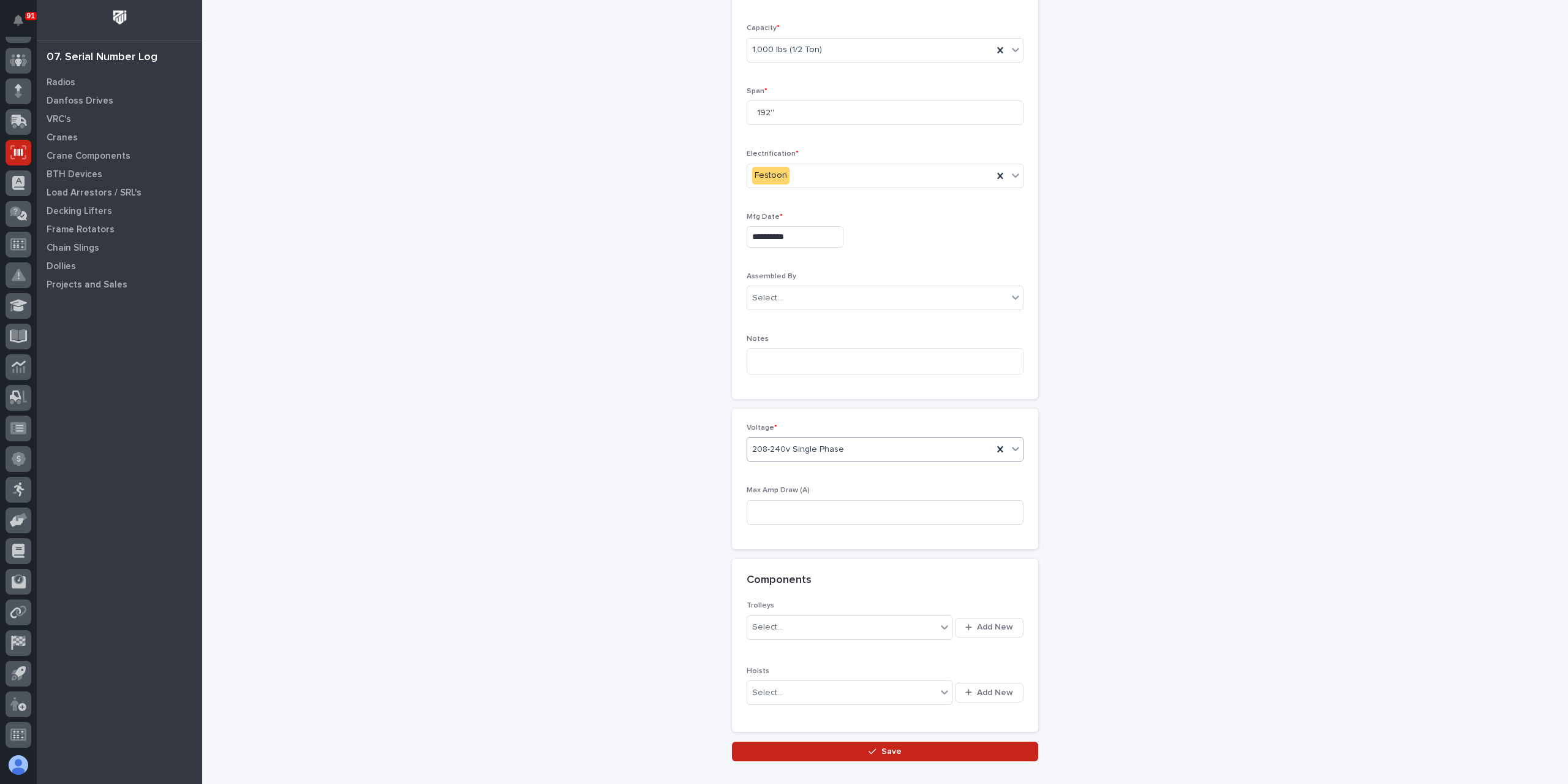
scroll to position [485, 0]
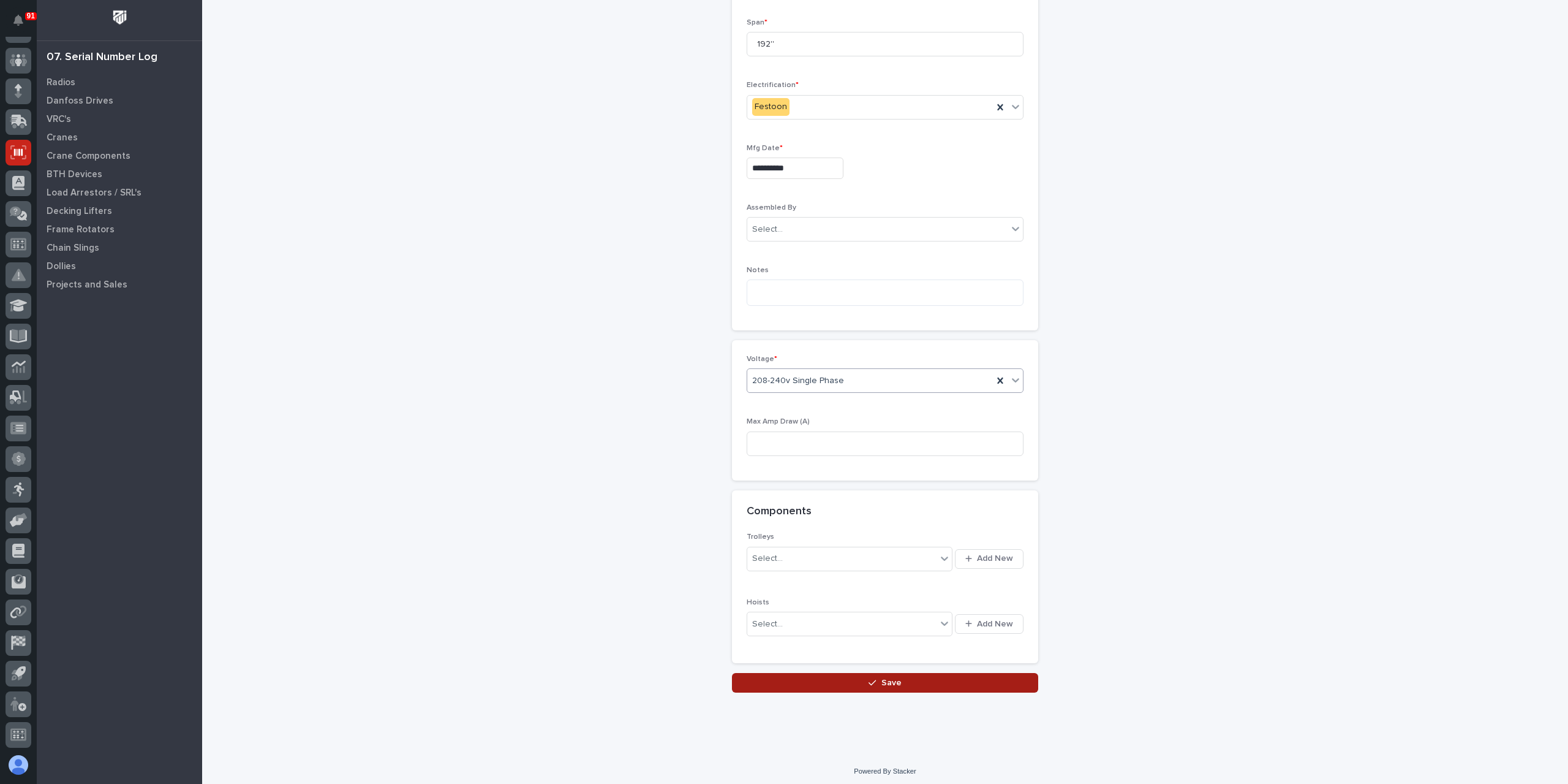
click at [852, 673] on button "Save" at bounding box center [885, 683] width 307 height 20
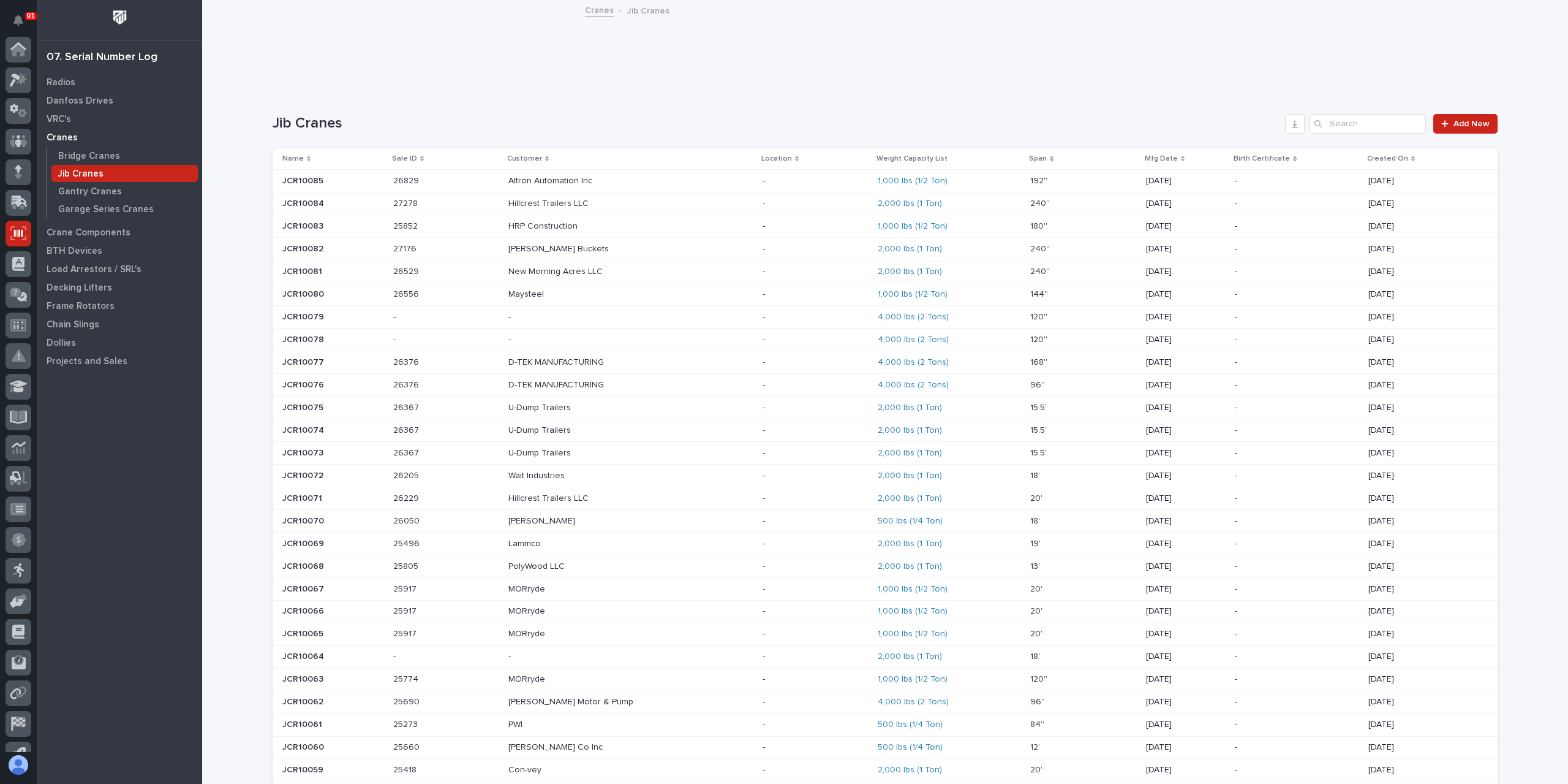
scroll to position [81, 0]
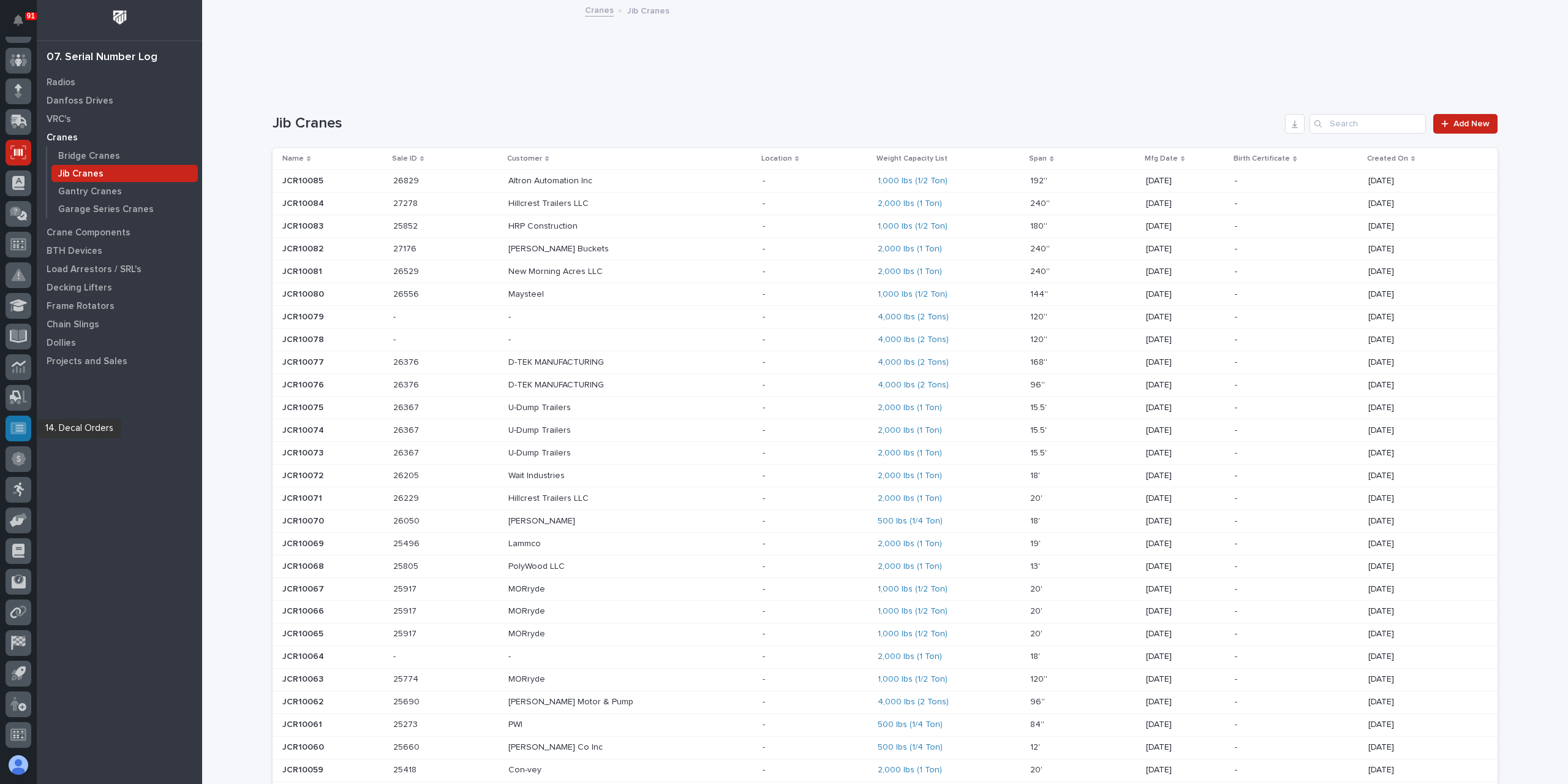
click at [21, 429] on icon at bounding box center [18, 428] width 16 height 12
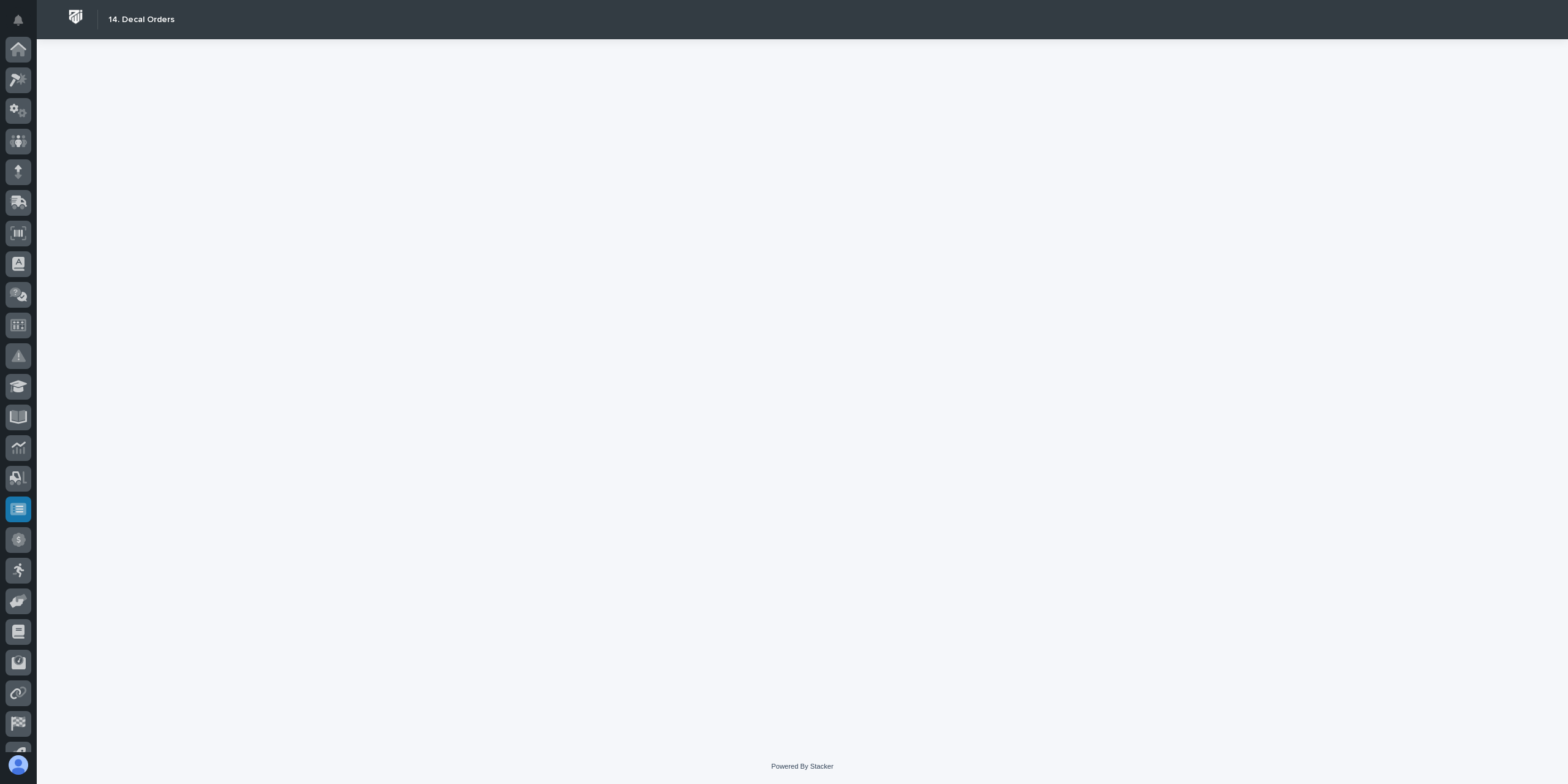
scroll to position [81, 0]
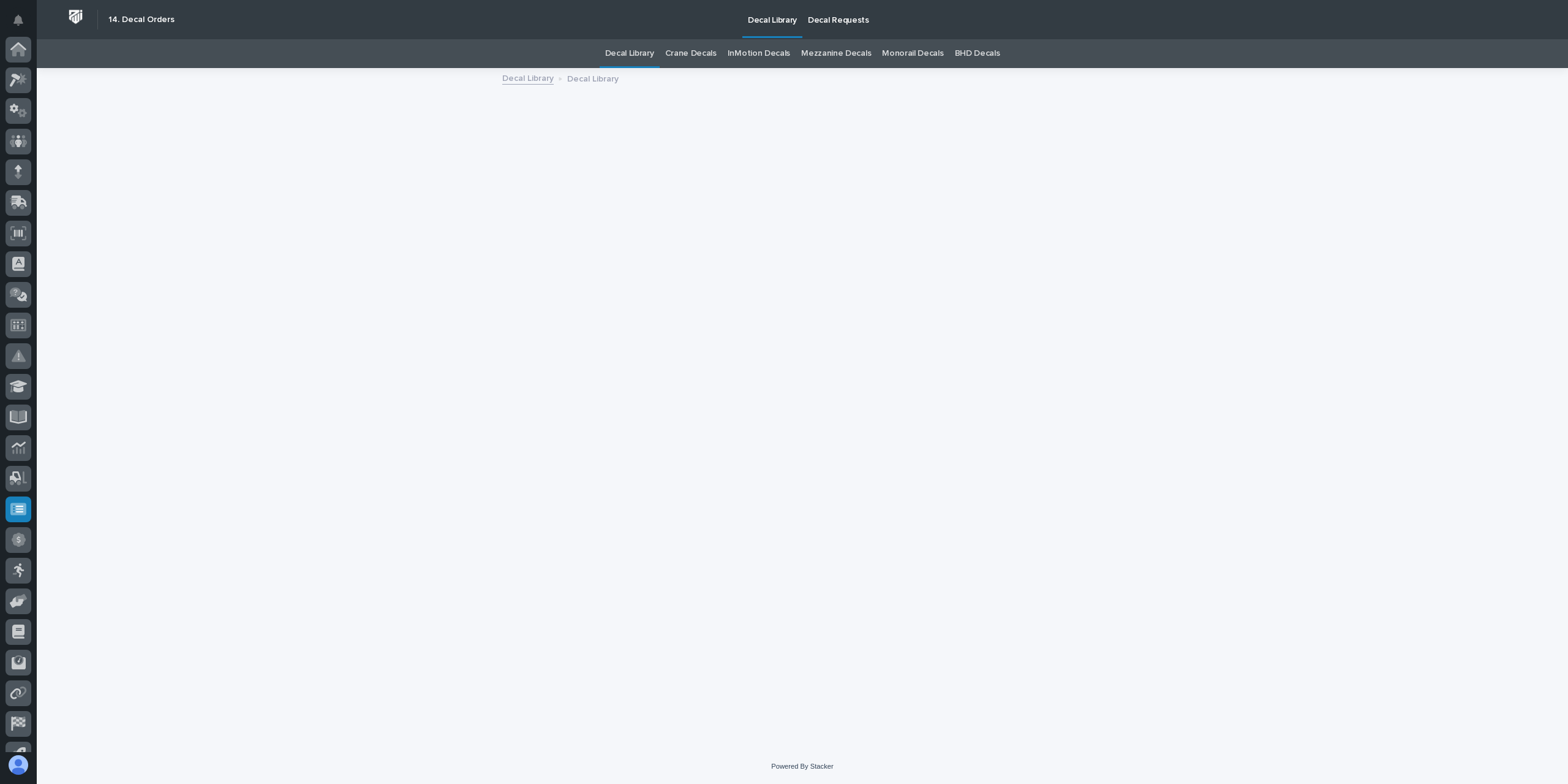
scroll to position [81, 0]
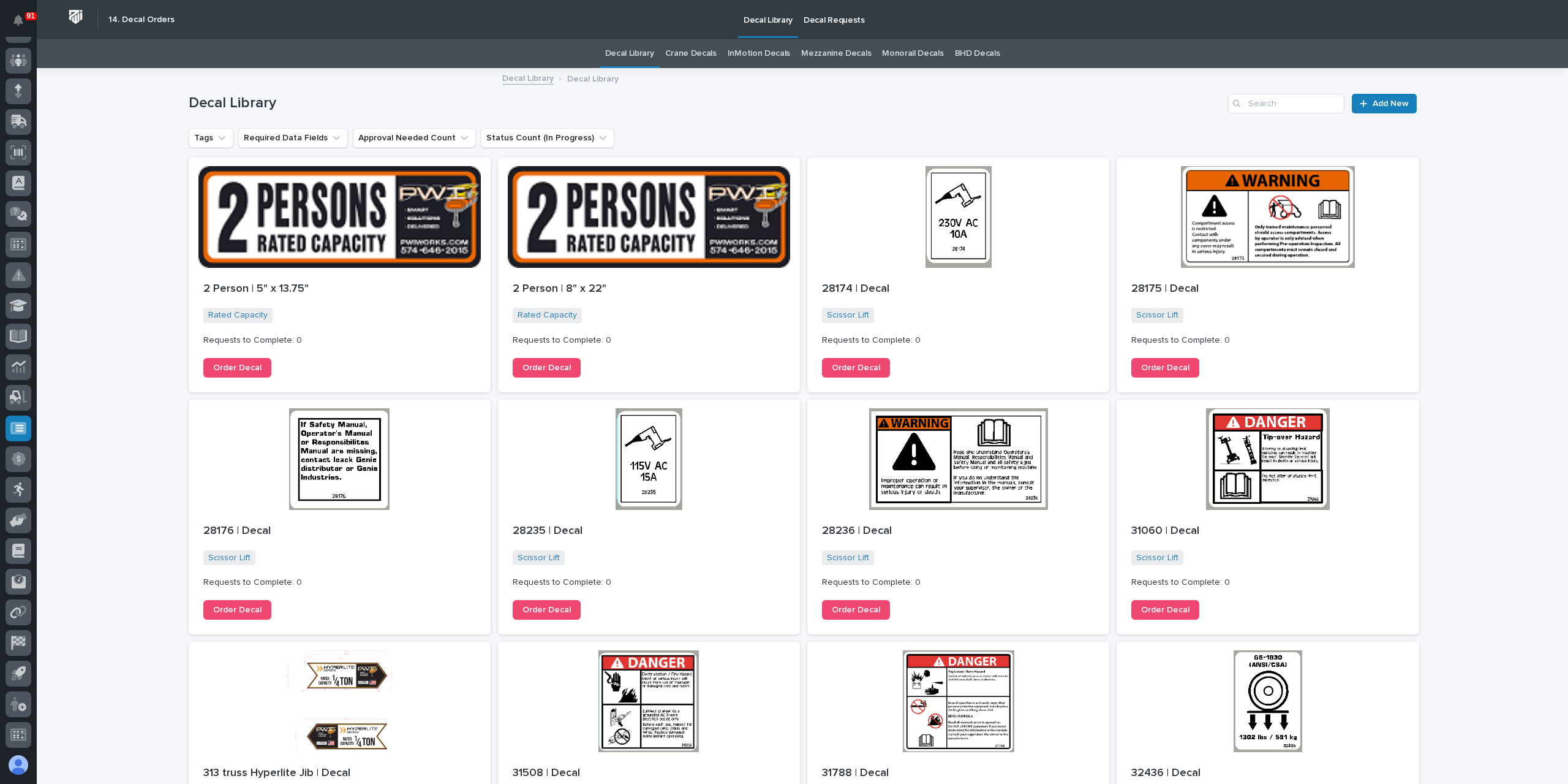
click at [678, 61] on link "Crane Decals" at bounding box center [691, 54] width 52 height 29
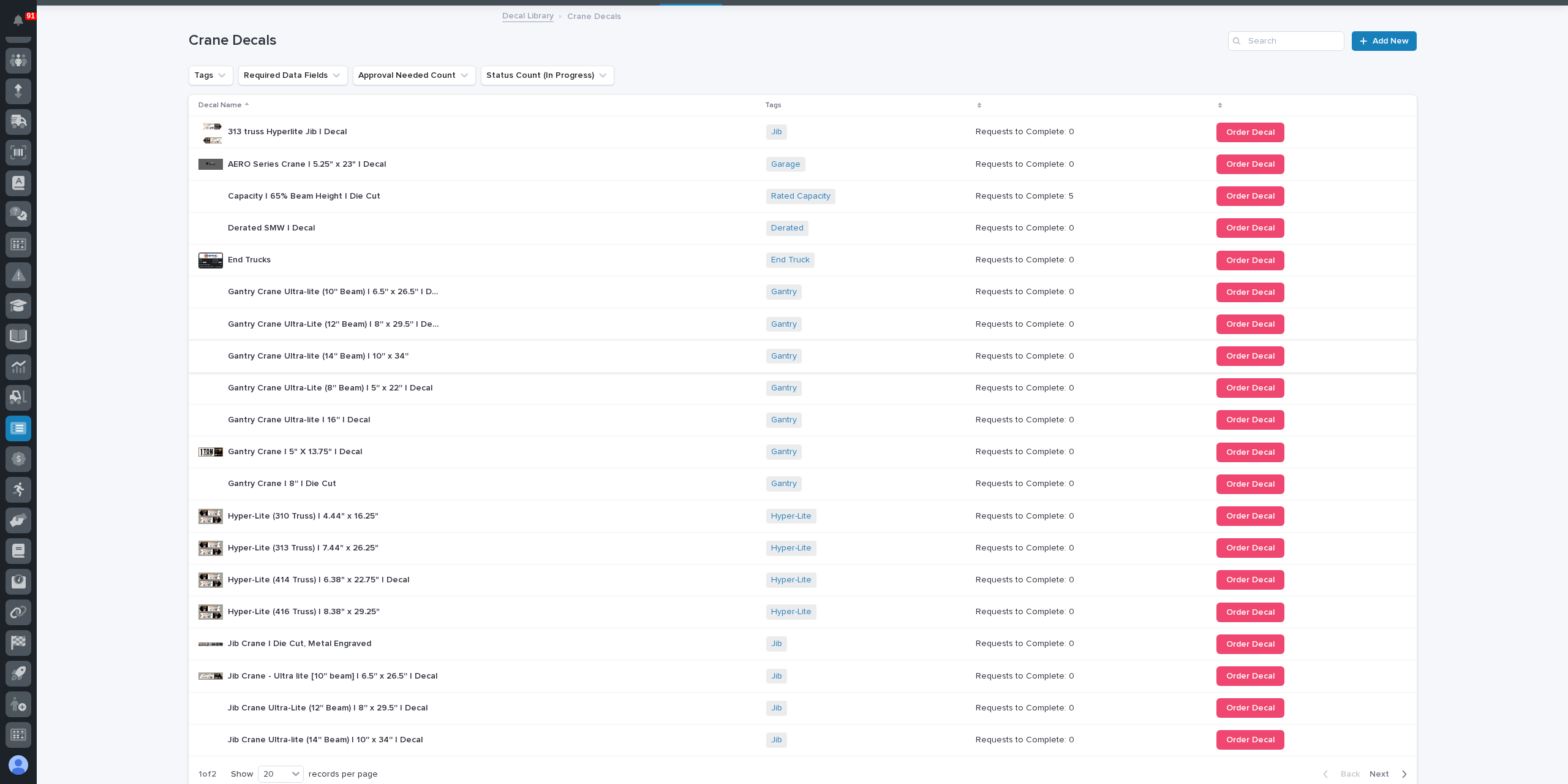
scroll to position [169, 0]
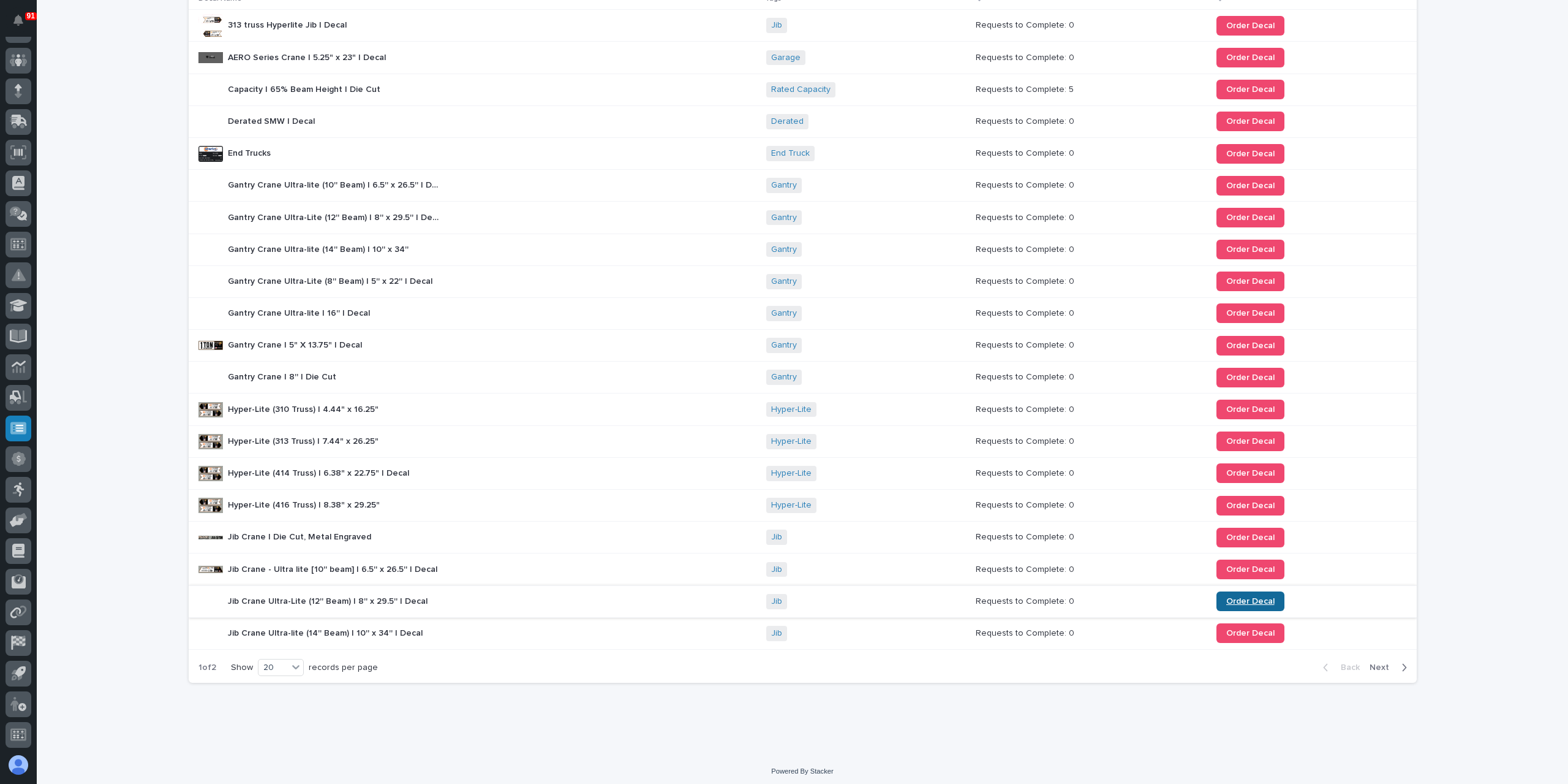
click at [1228, 592] on link "Order Decal" at bounding box center [1250, 601] width 68 height 20
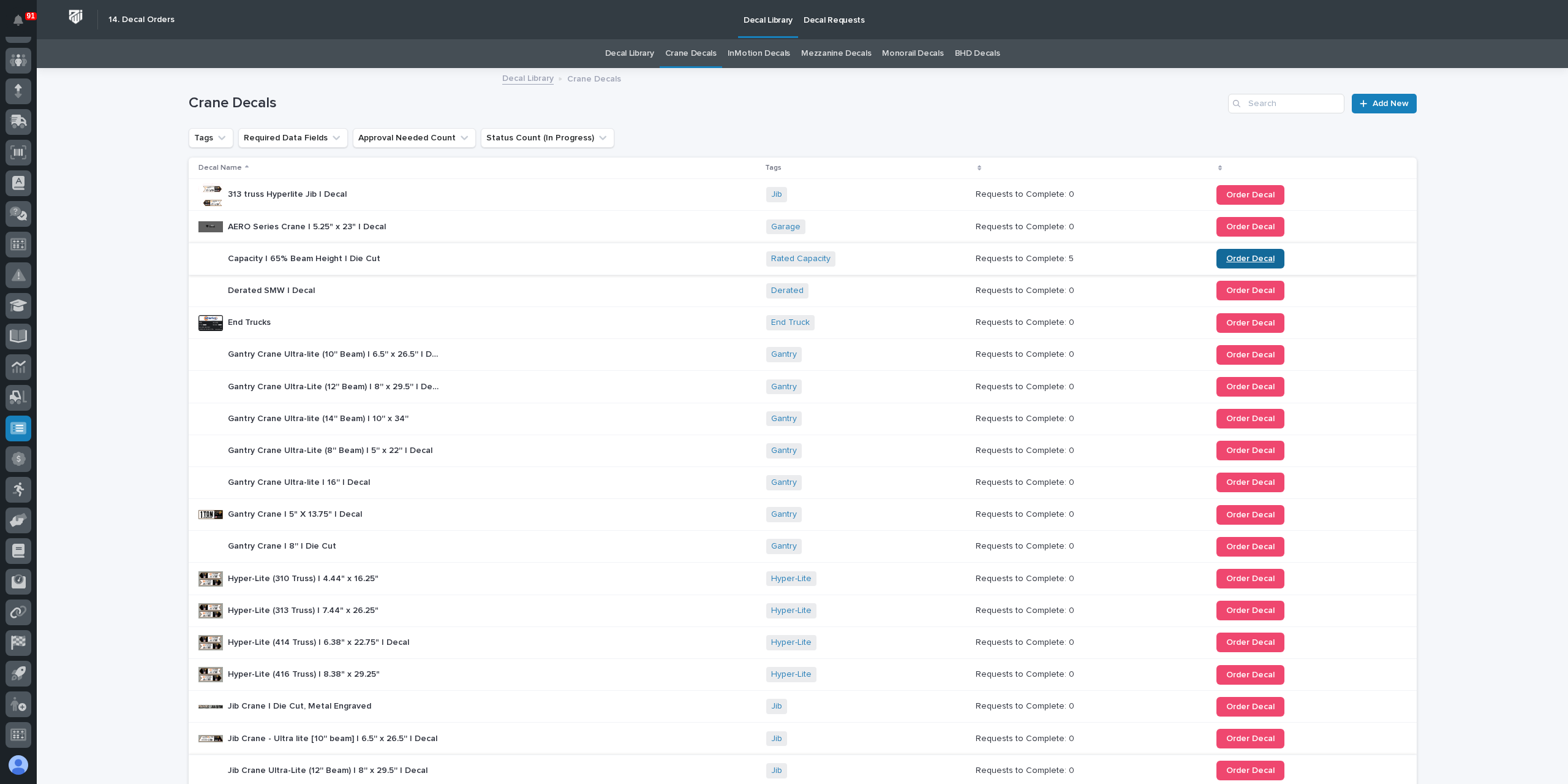
click at [1227, 253] on link "Order Decal" at bounding box center [1250, 258] width 68 height 20
click at [987, 49] on link "BHD Decals" at bounding box center [977, 54] width 45 height 29
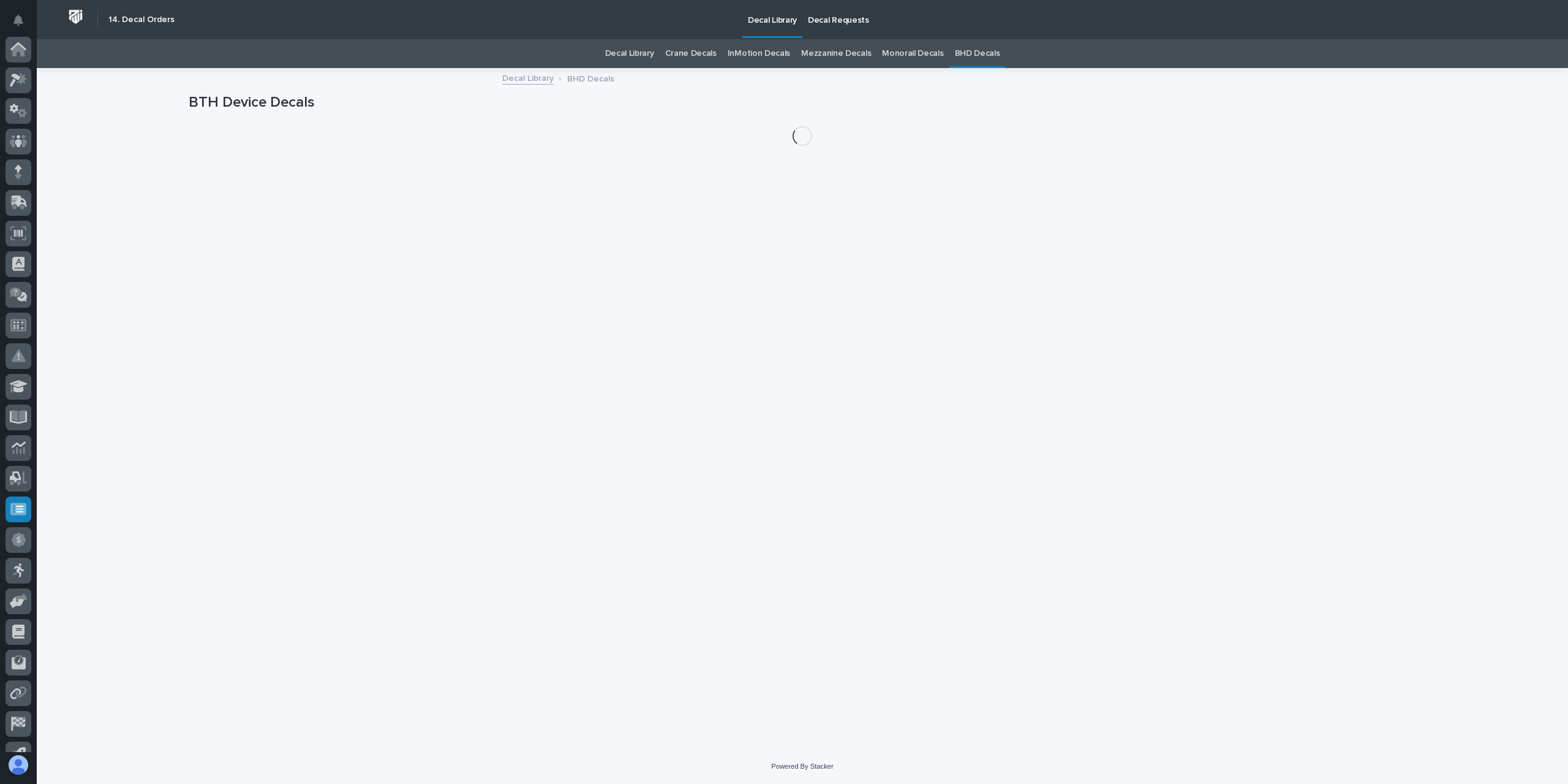
scroll to position [81, 0]
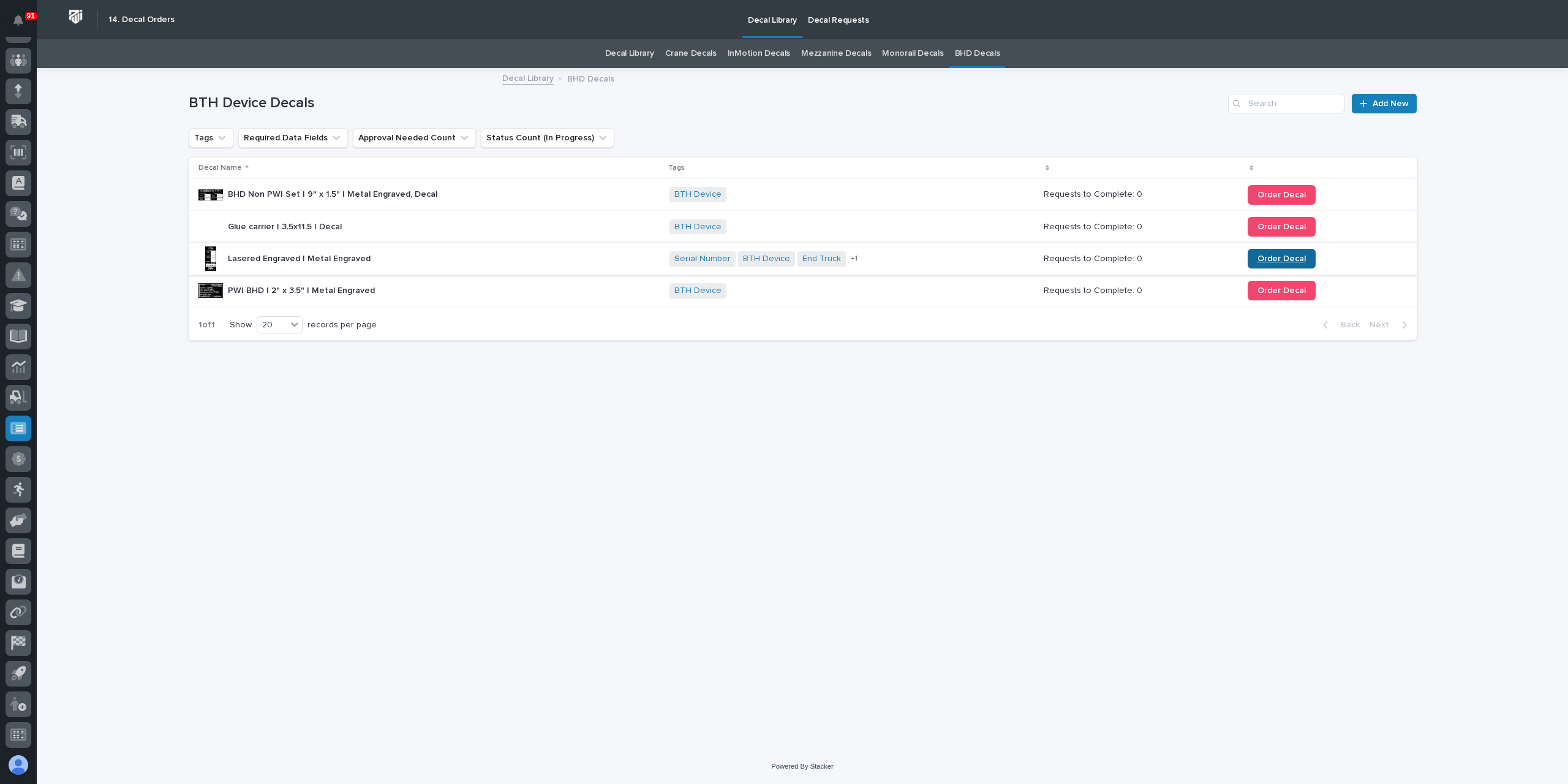
click at [1287, 259] on span "Order Decal" at bounding box center [1282, 258] width 48 height 9
click at [1269, 297] on link "Order Decal" at bounding box center [1282, 290] width 68 height 20
click at [1273, 293] on span "Order Decal" at bounding box center [1282, 290] width 48 height 9
click at [1269, 299] on link "Order Decal" at bounding box center [1282, 290] width 68 height 20
